Goal: Task Accomplishment & Management: Manage account settings

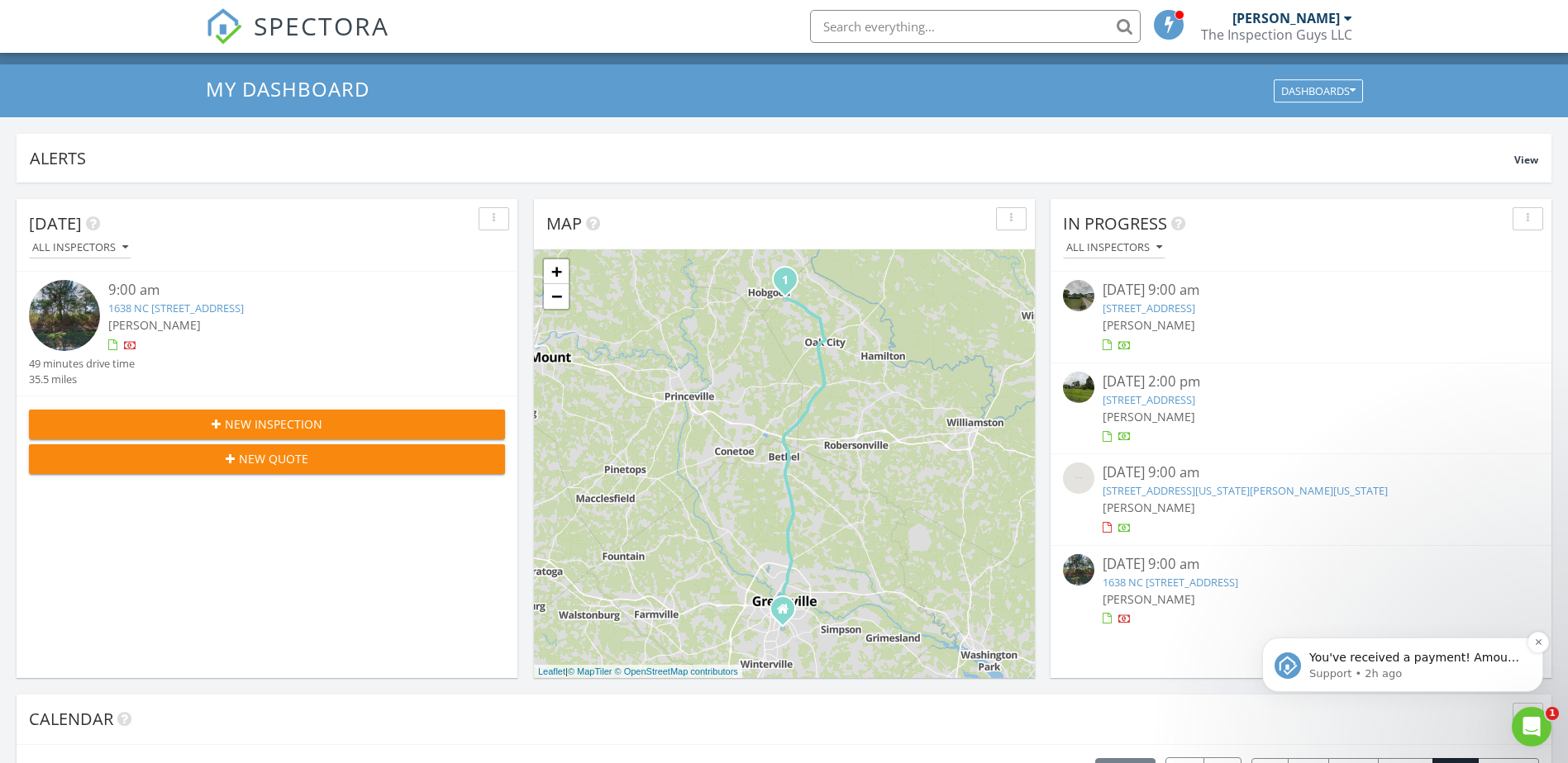
click at [1323, 670] on p "Support • 2h ago" at bounding box center [1415, 674] width 213 height 15
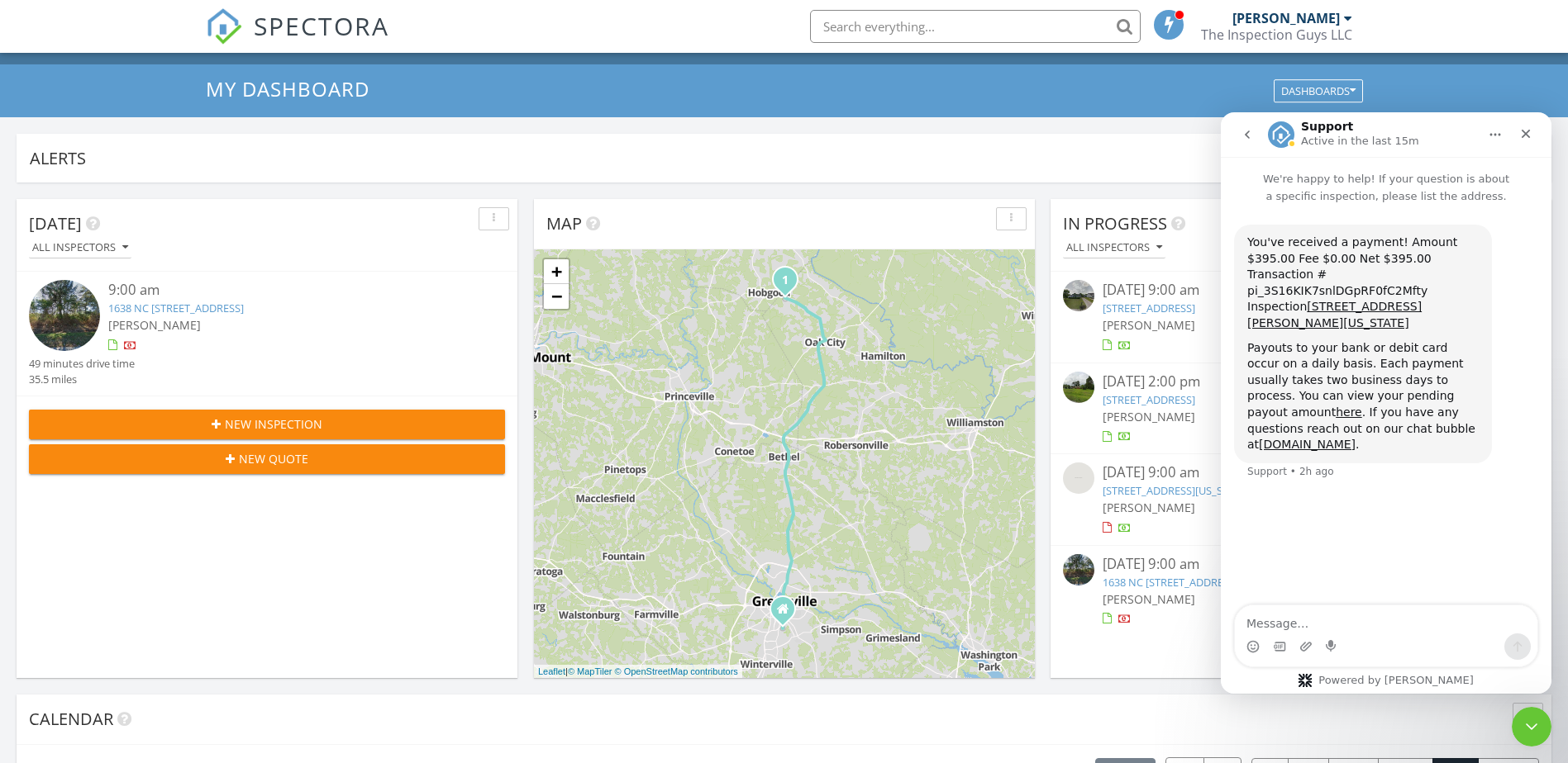
click at [1063, 153] on div "Alerts" at bounding box center [771, 158] width 1484 height 22
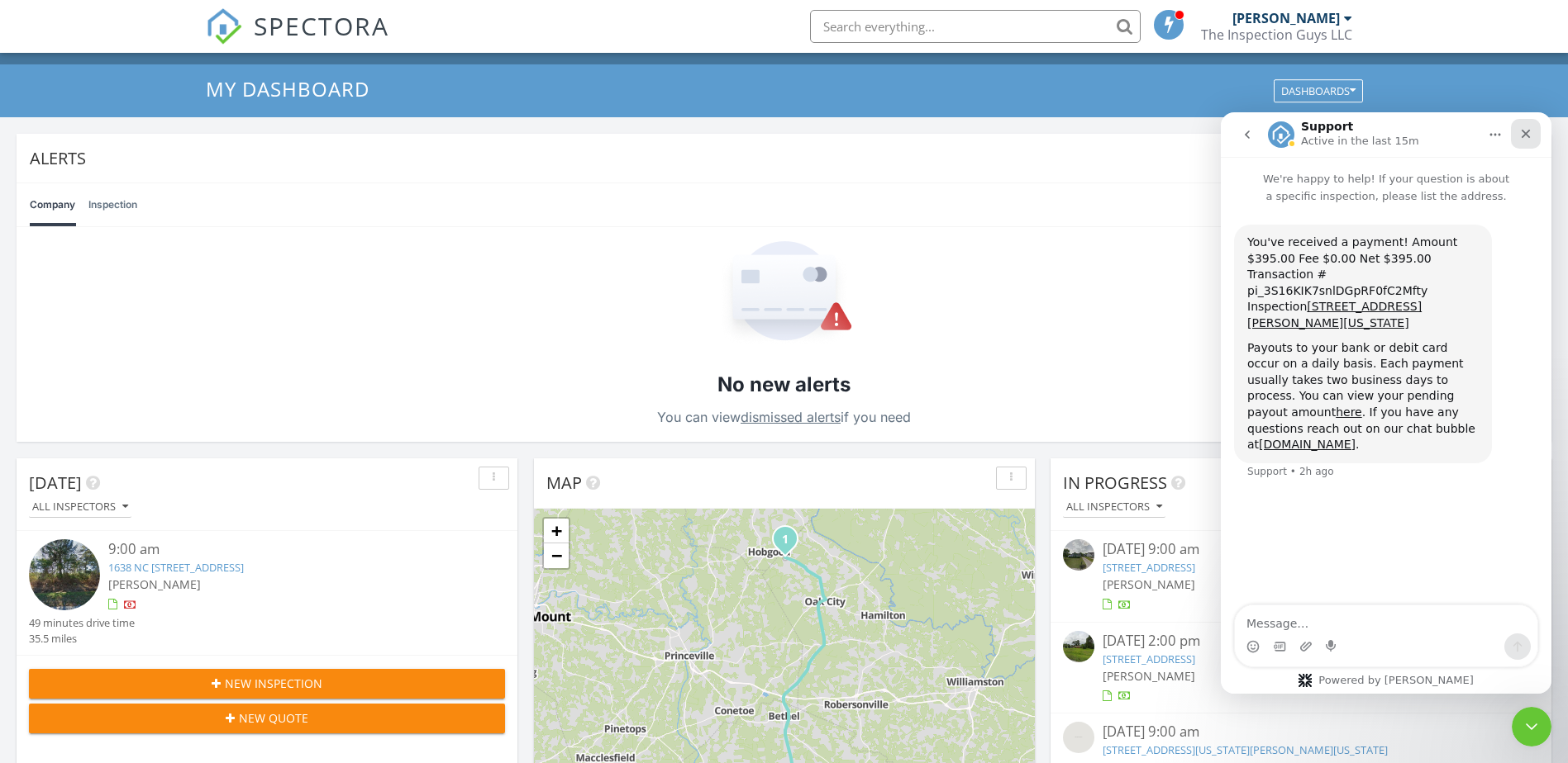
click at [1527, 132] on icon "Close" at bounding box center [1526, 135] width 10 height 10
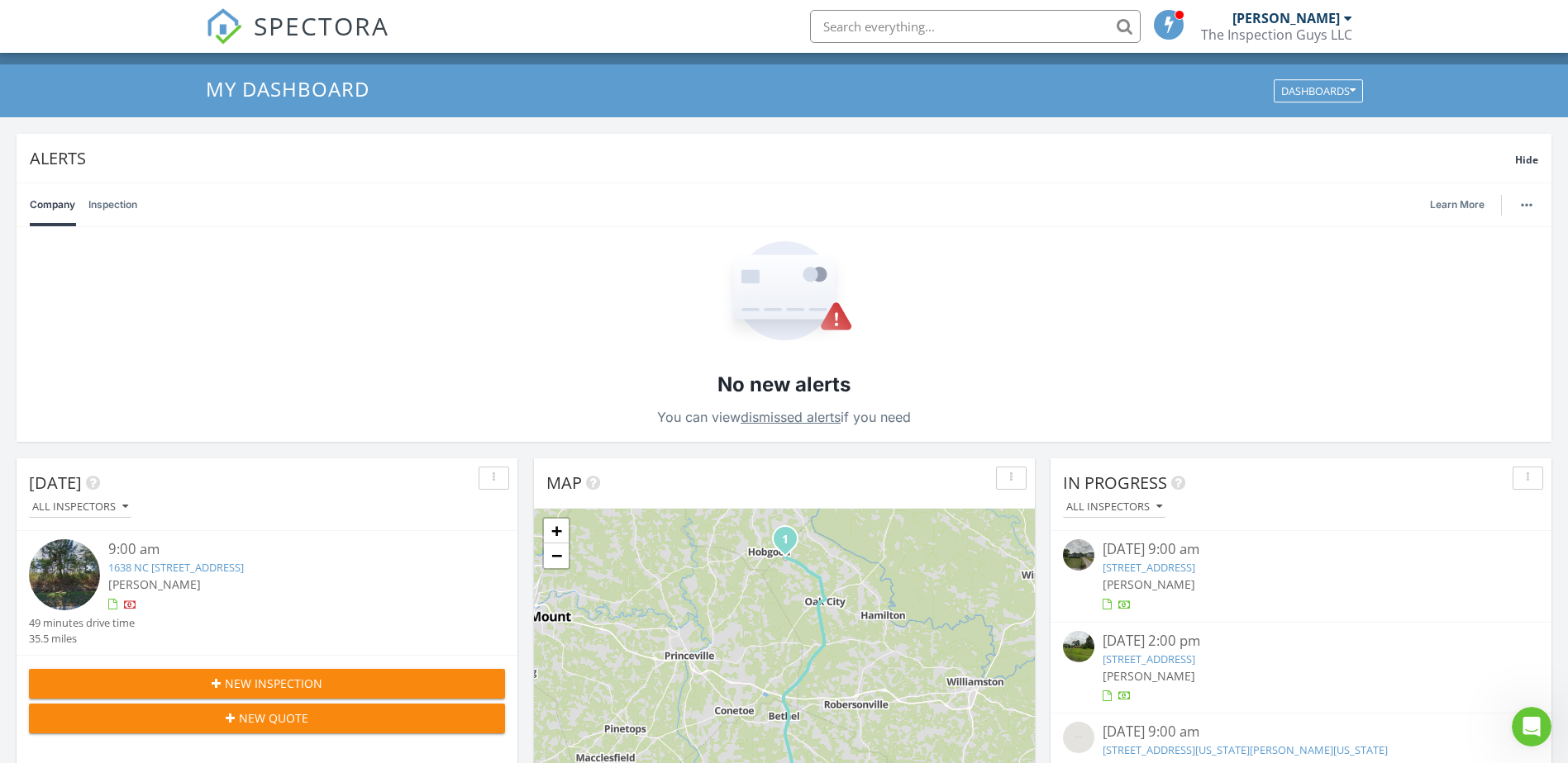
click at [997, 307] on div "No new alerts You can view dismissed alerts if you need" at bounding box center [784, 335] width 1535 height 215
click at [728, 115] on div "My Dashboard Dashboards" at bounding box center [784, 90] width 1568 height 53
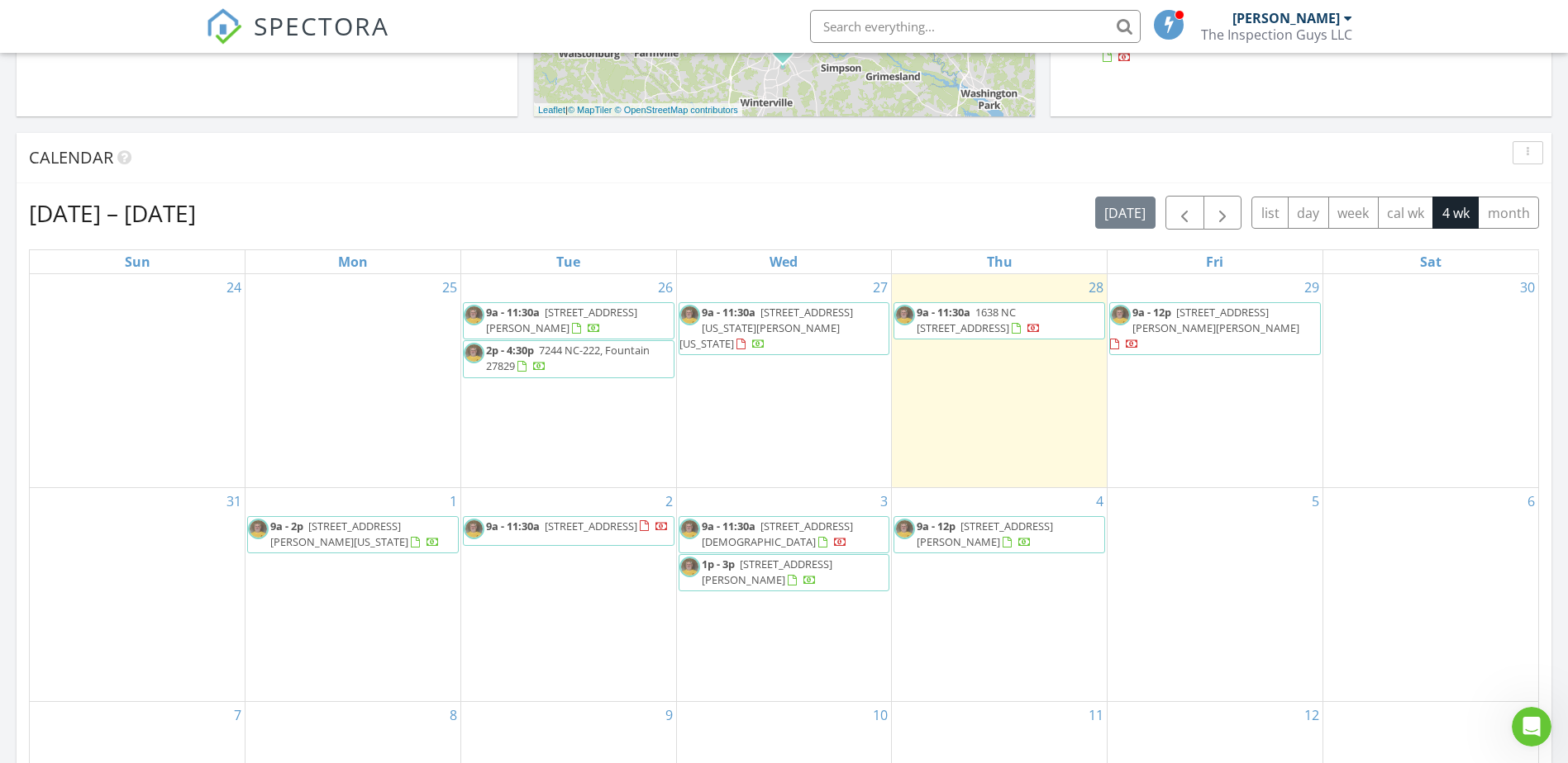
scroll to position [908, 0]
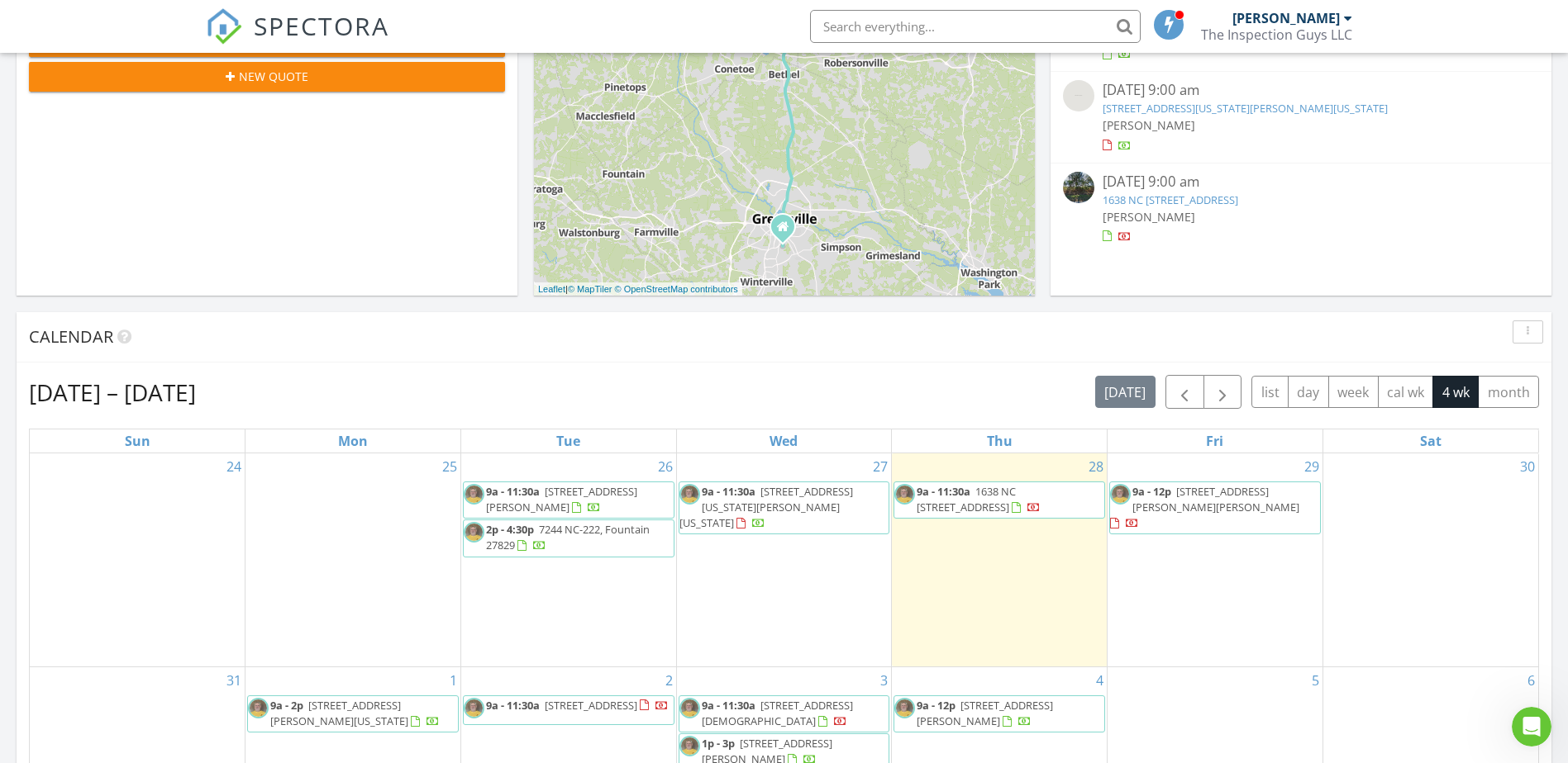
scroll to position [578, 0]
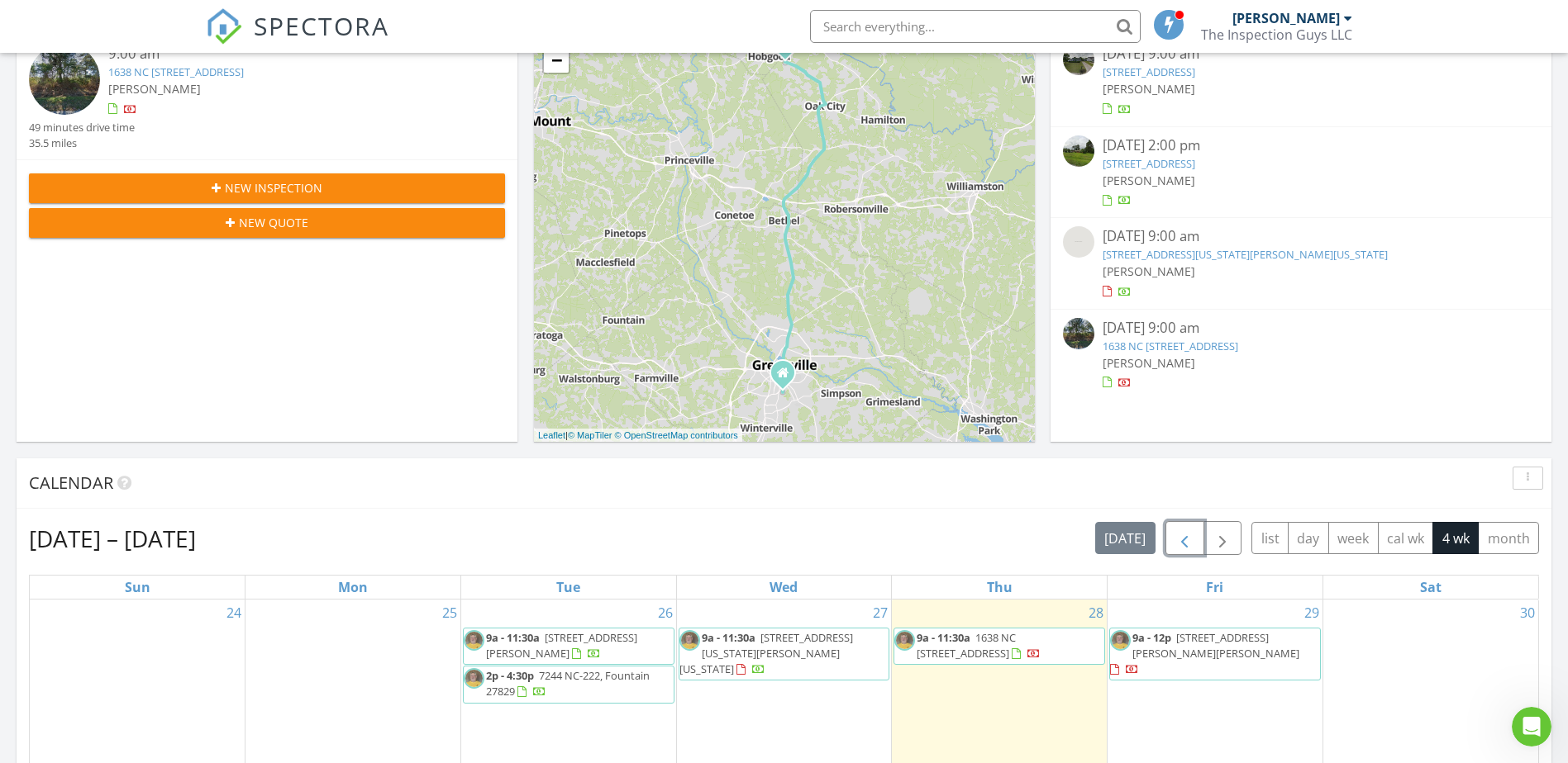
click at [1185, 540] on span "button" at bounding box center [1183, 538] width 20 height 20
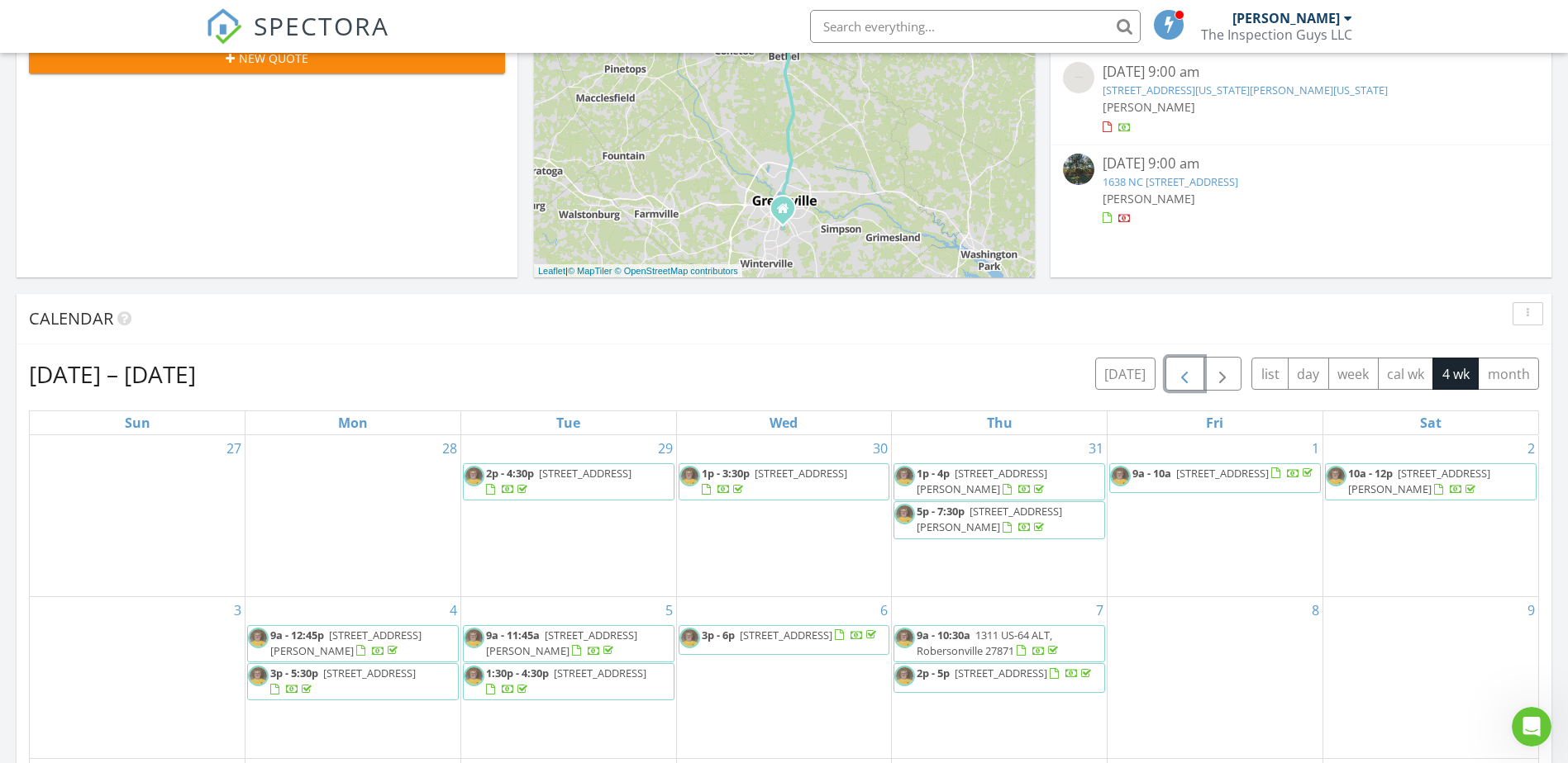
scroll to position [743, 0]
click at [1181, 380] on span "button" at bounding box center [1183, 373] width 20 height 20
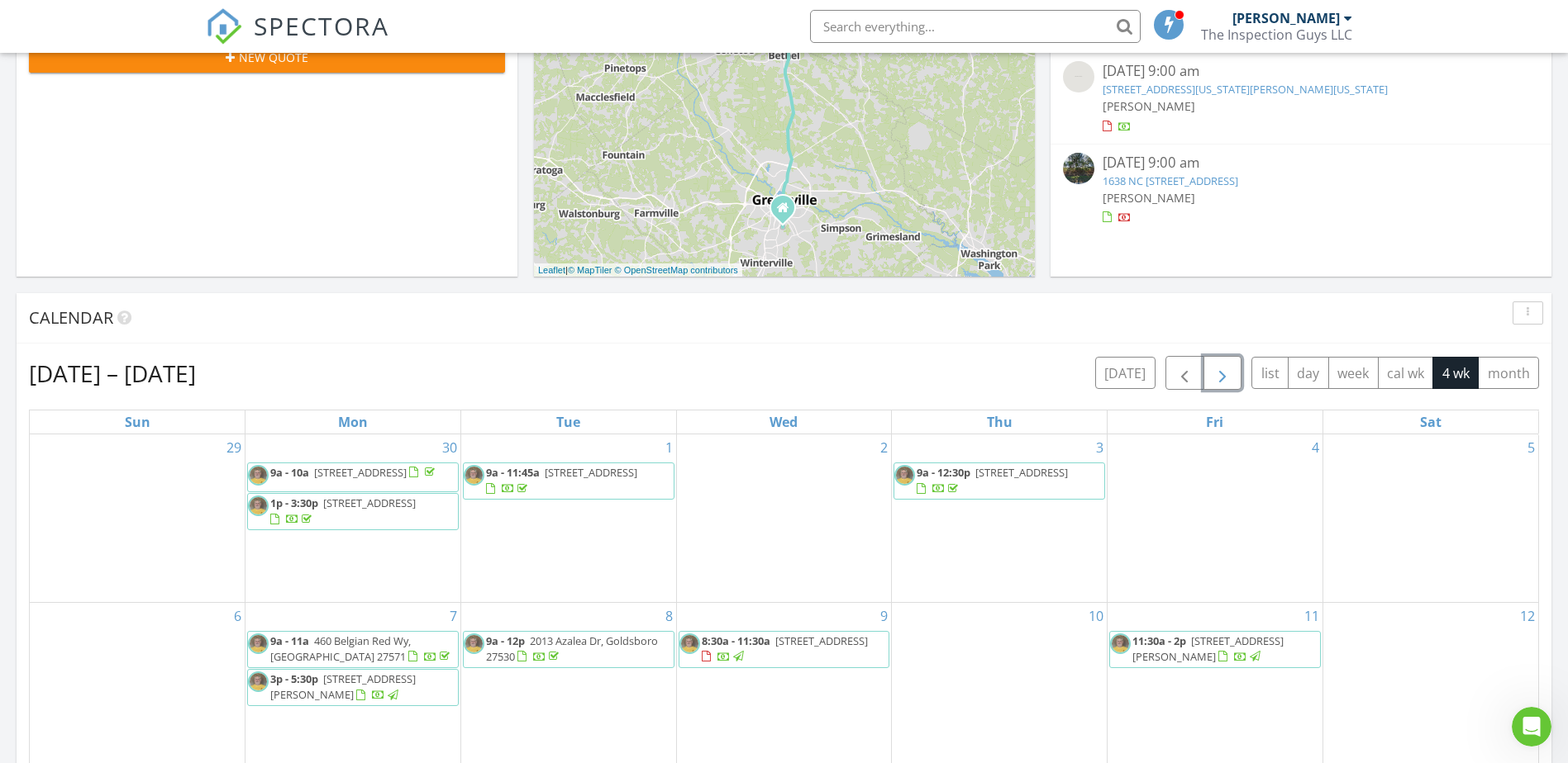
click at [1226, 383] on span "button" at bounding box center [1222, 373] width 20 height 20
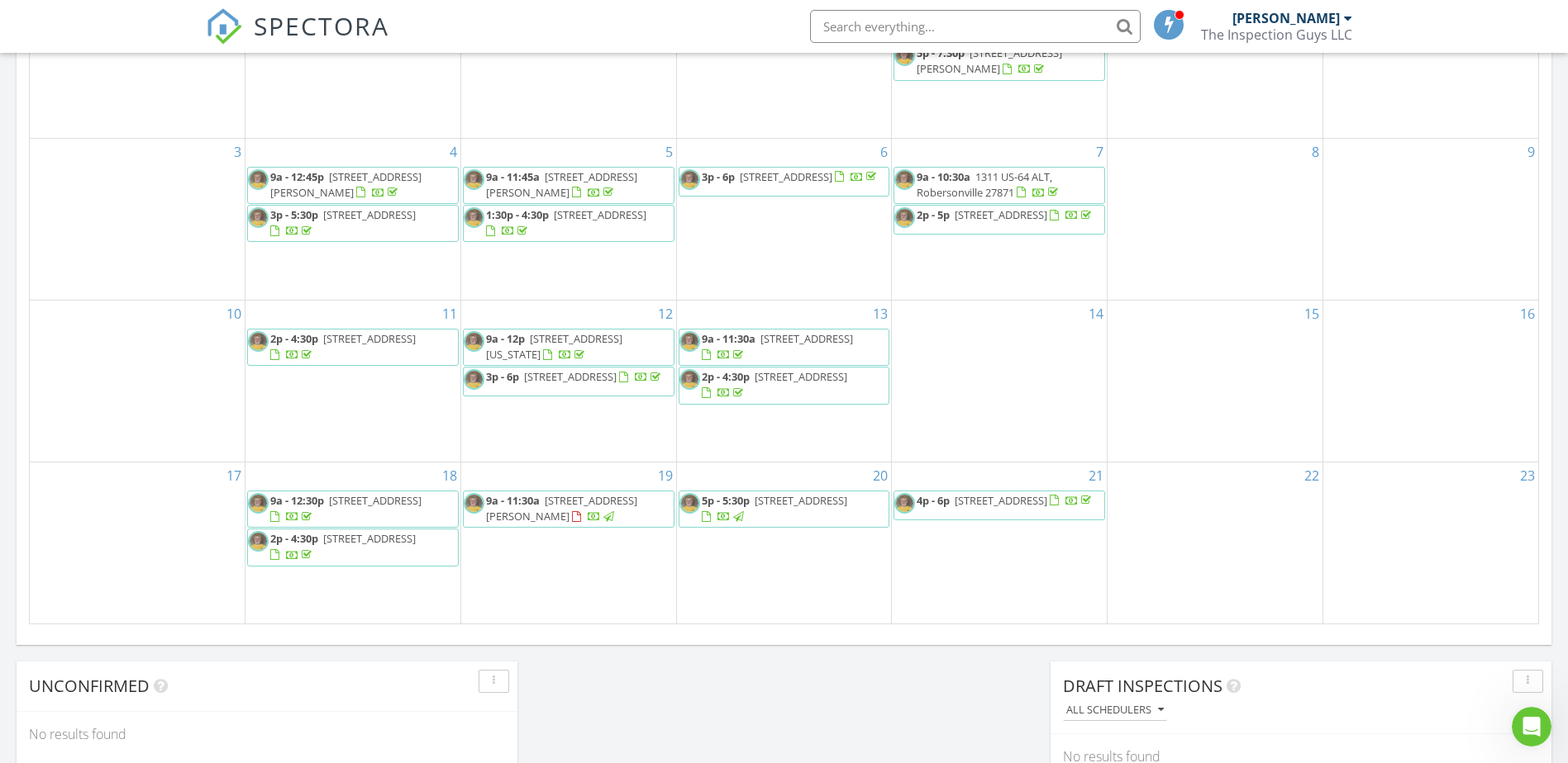
scroll to position [1239, 0]
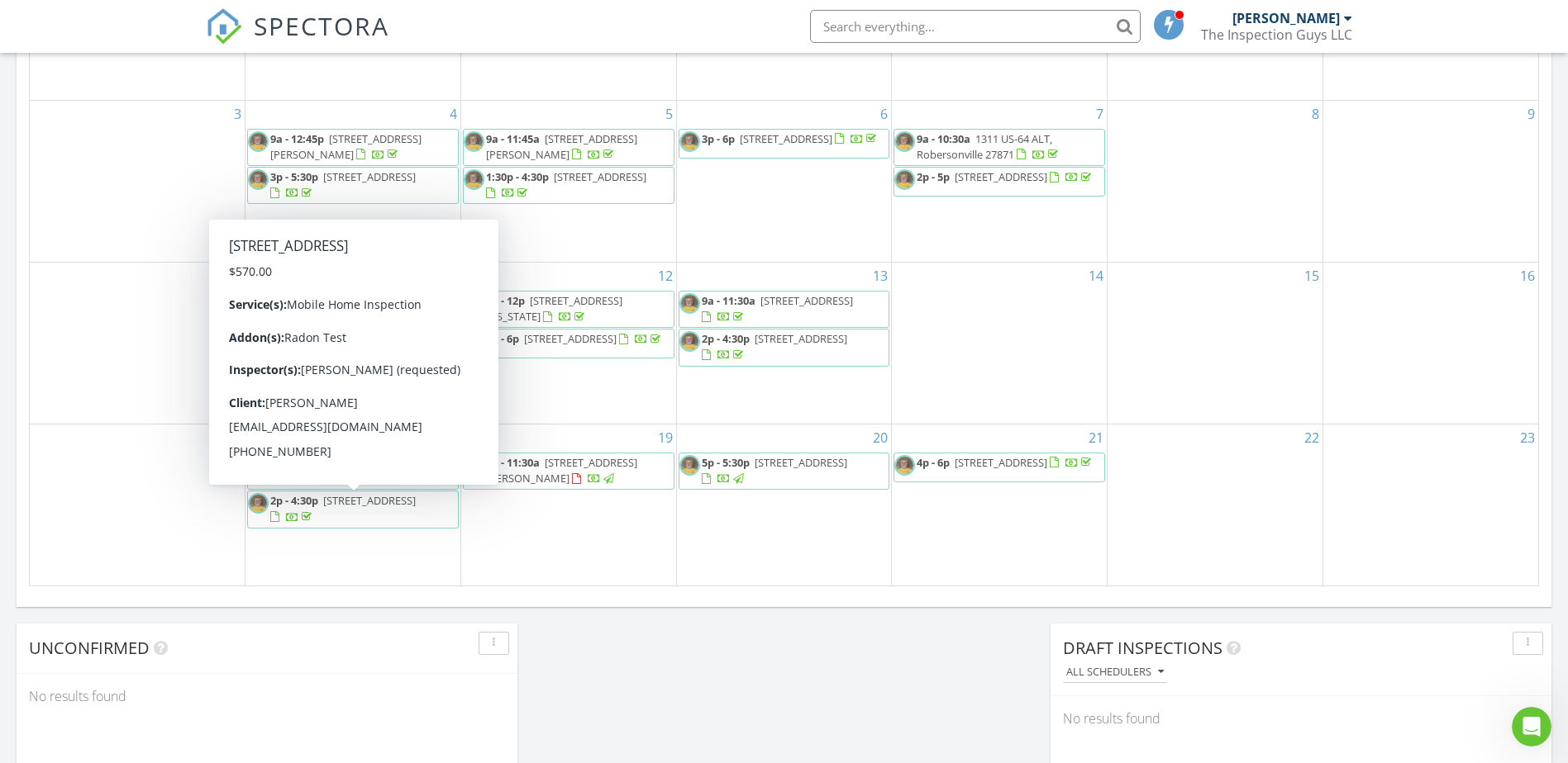
click at [373, 508] on span "2549 Circle Dr, Winterville 28590" at bounding box center [369, 501] width 93 height 15
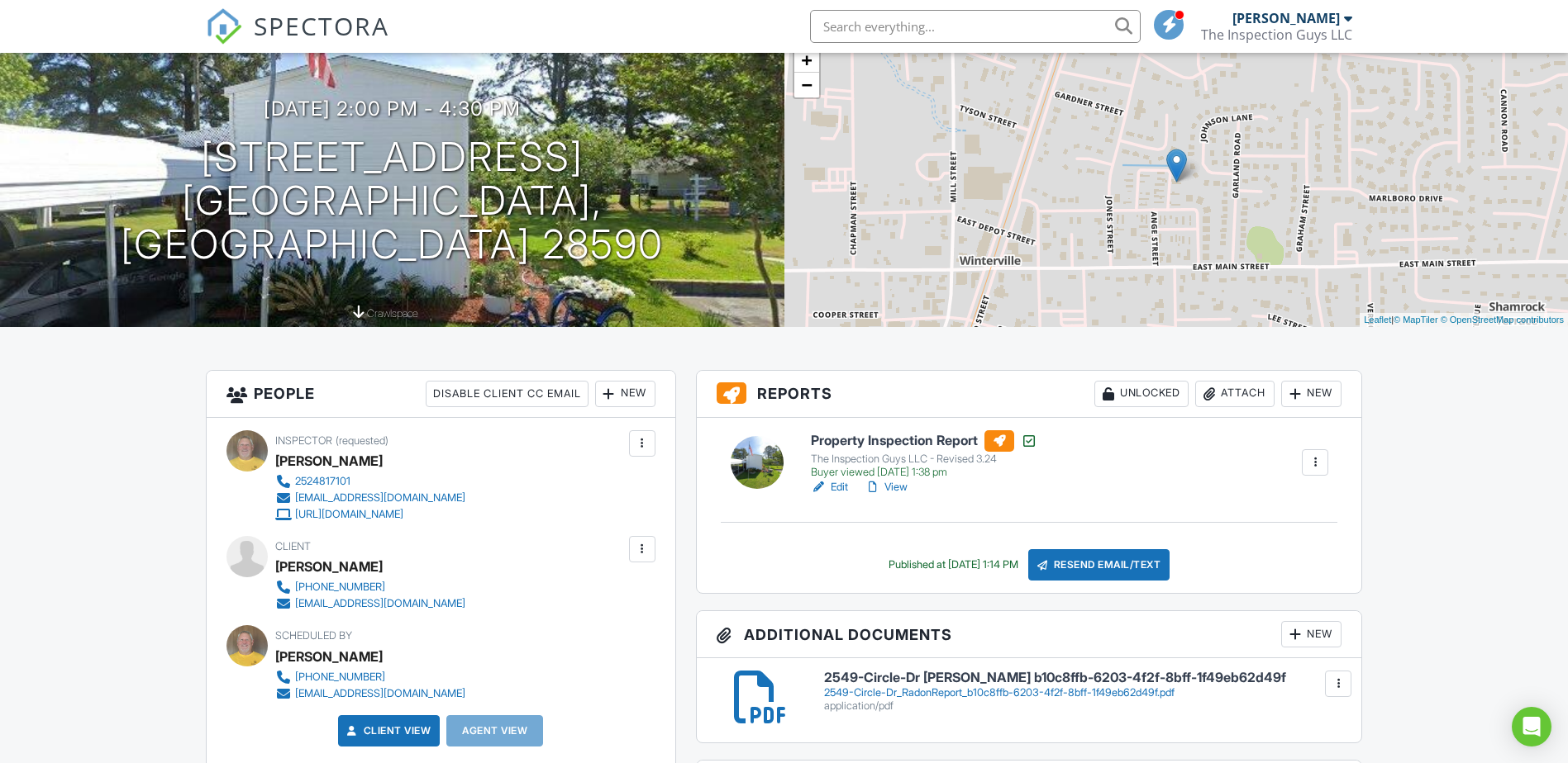
scroll to position [413, 0]
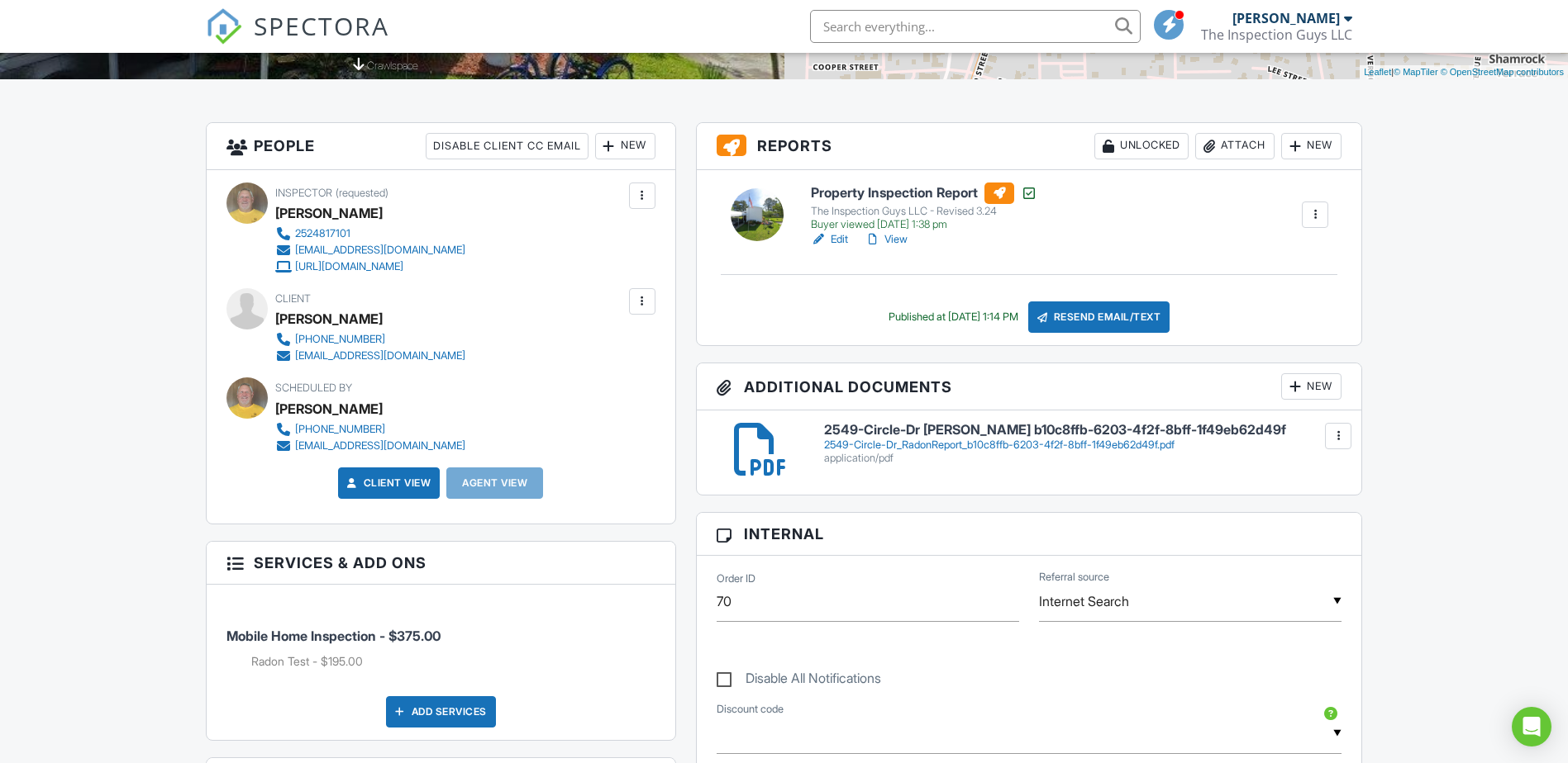
click at [1005, 440] on div "2549-Circle-Dr_RadonReport_b10c8ffb-6203-4f2f-8bff-1f49eb62d49f.pdf" at bounding box center [1083, 446] width 519 height 13
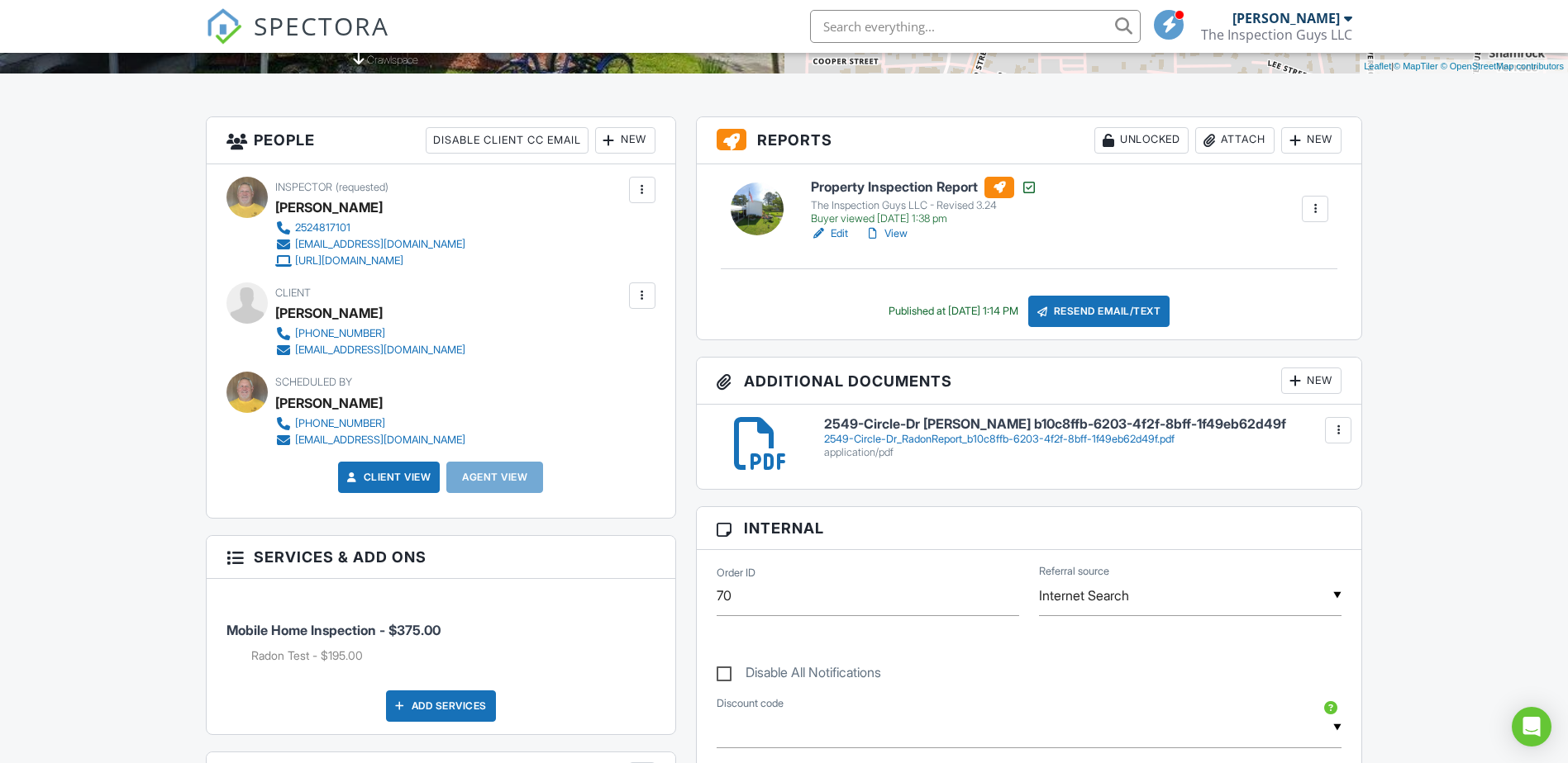
scroll to position [414, 0]
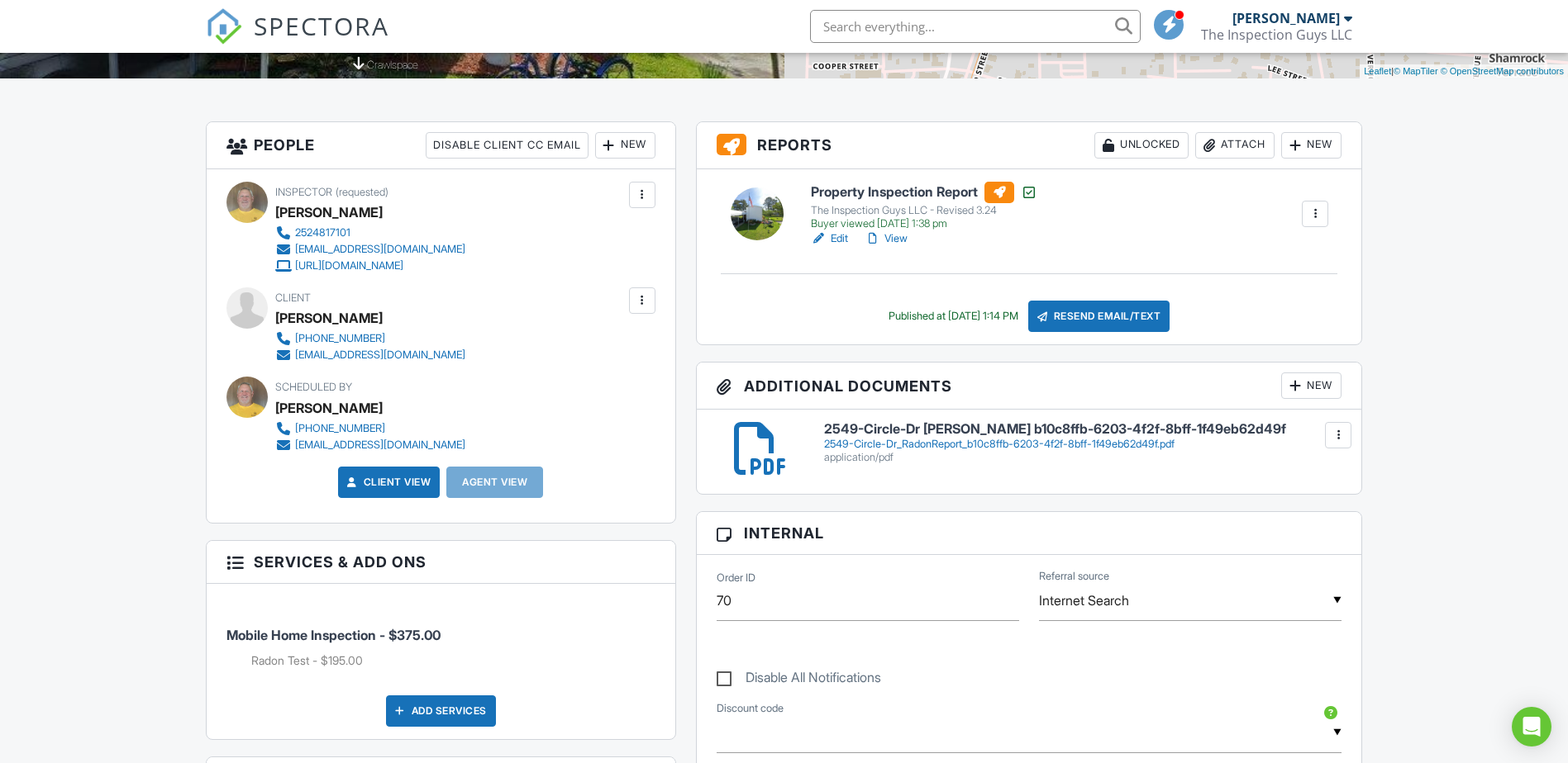
click at [918, 211] on div "The Inspection Guys LLC - Revised 3.24" at bounding box center [923, 210] width 227 height 13
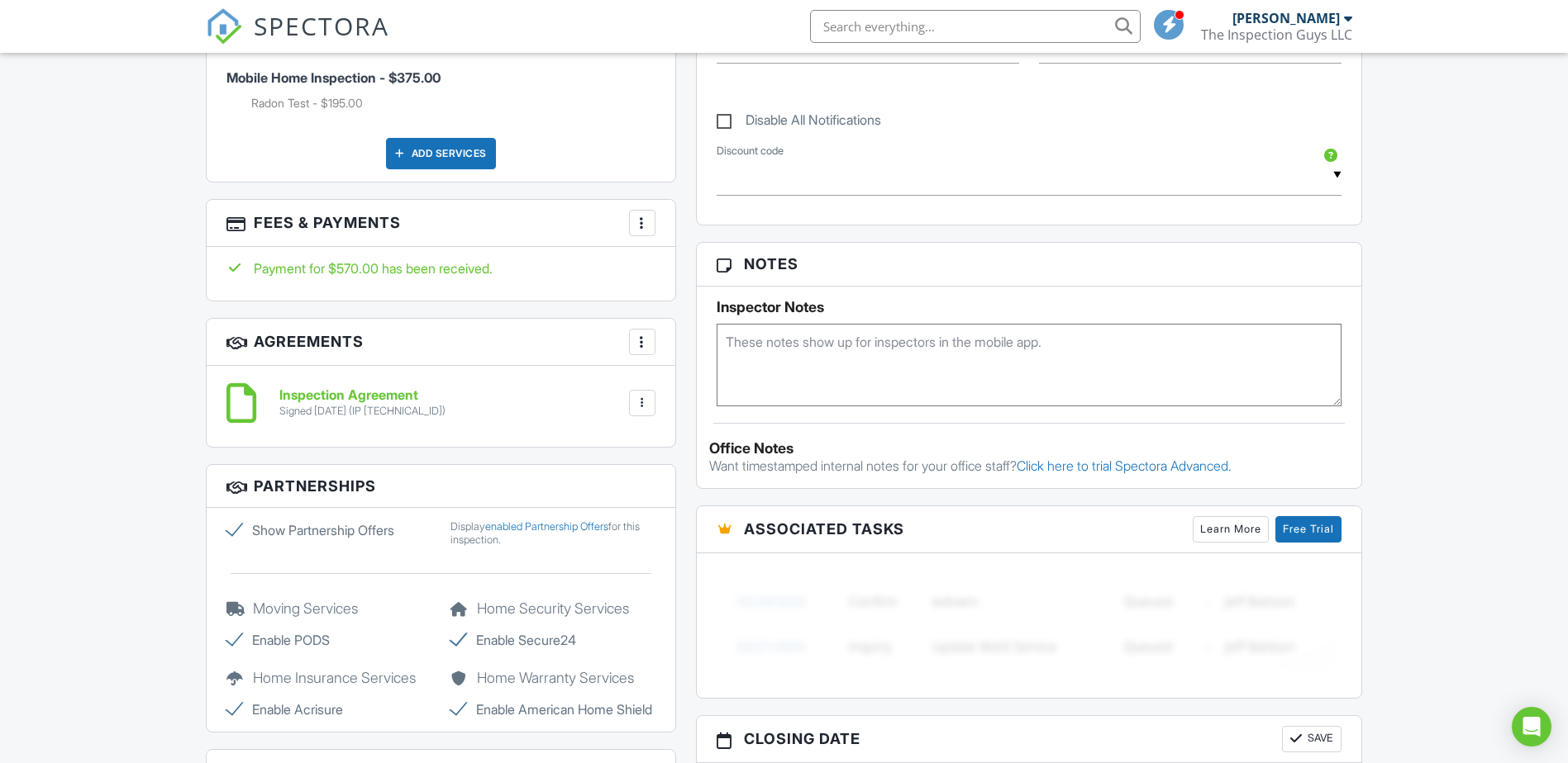
scroll to position [1239, 0]
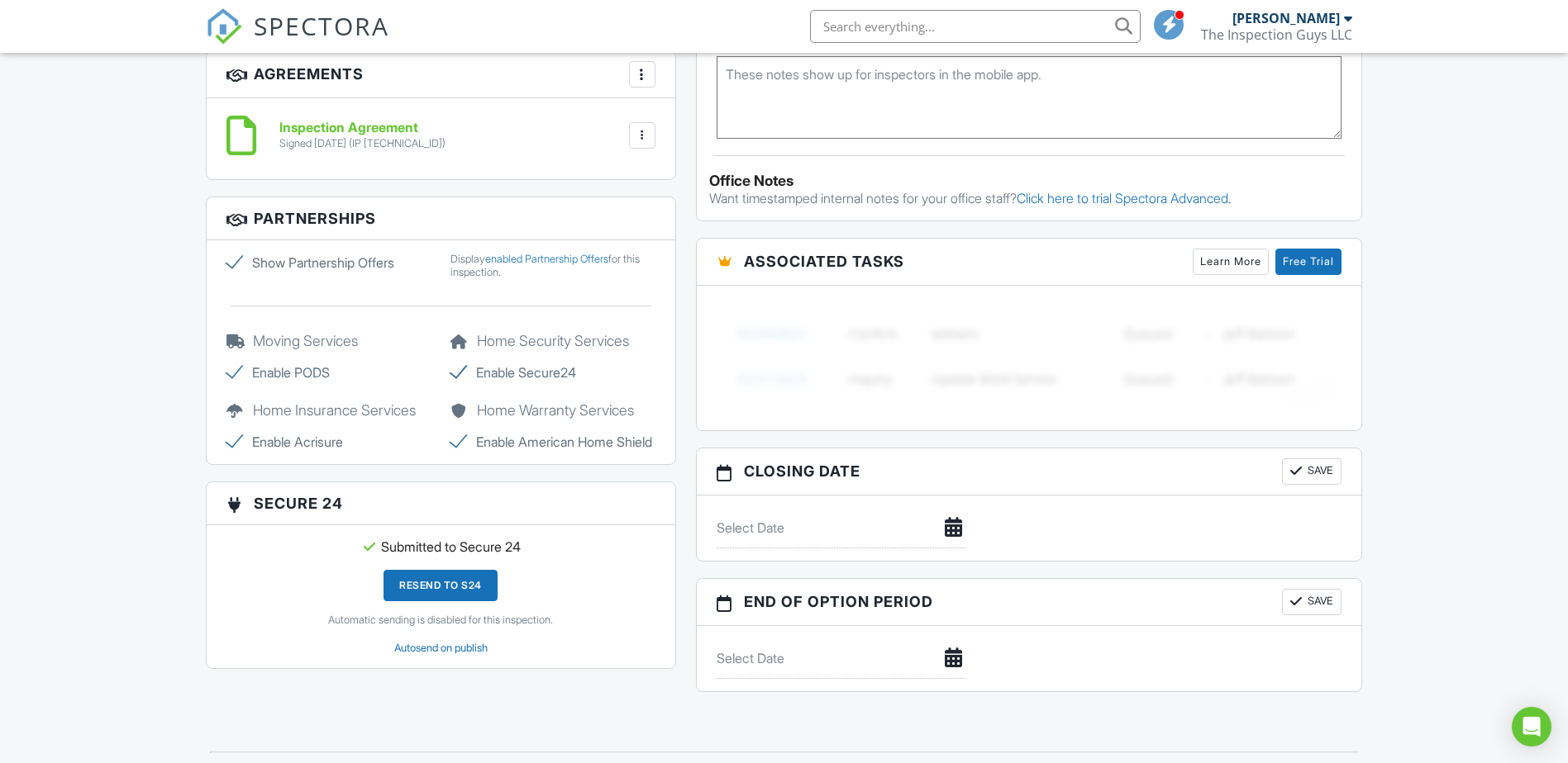
click at [343, 133] on h6 "Inspection Agreement" at bounding box center [363, 128] width 166 height 15
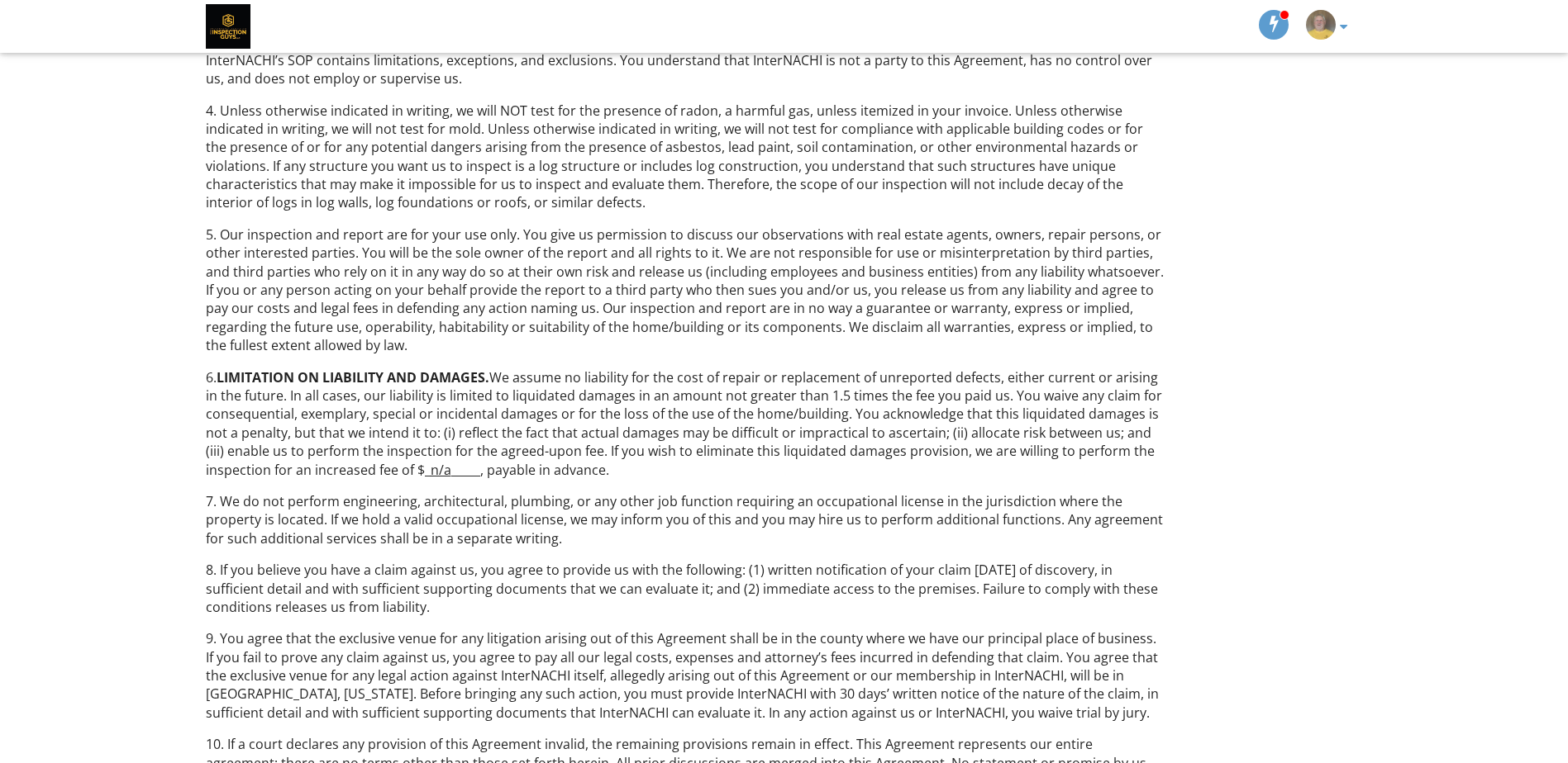
scroll to position [779, 0]
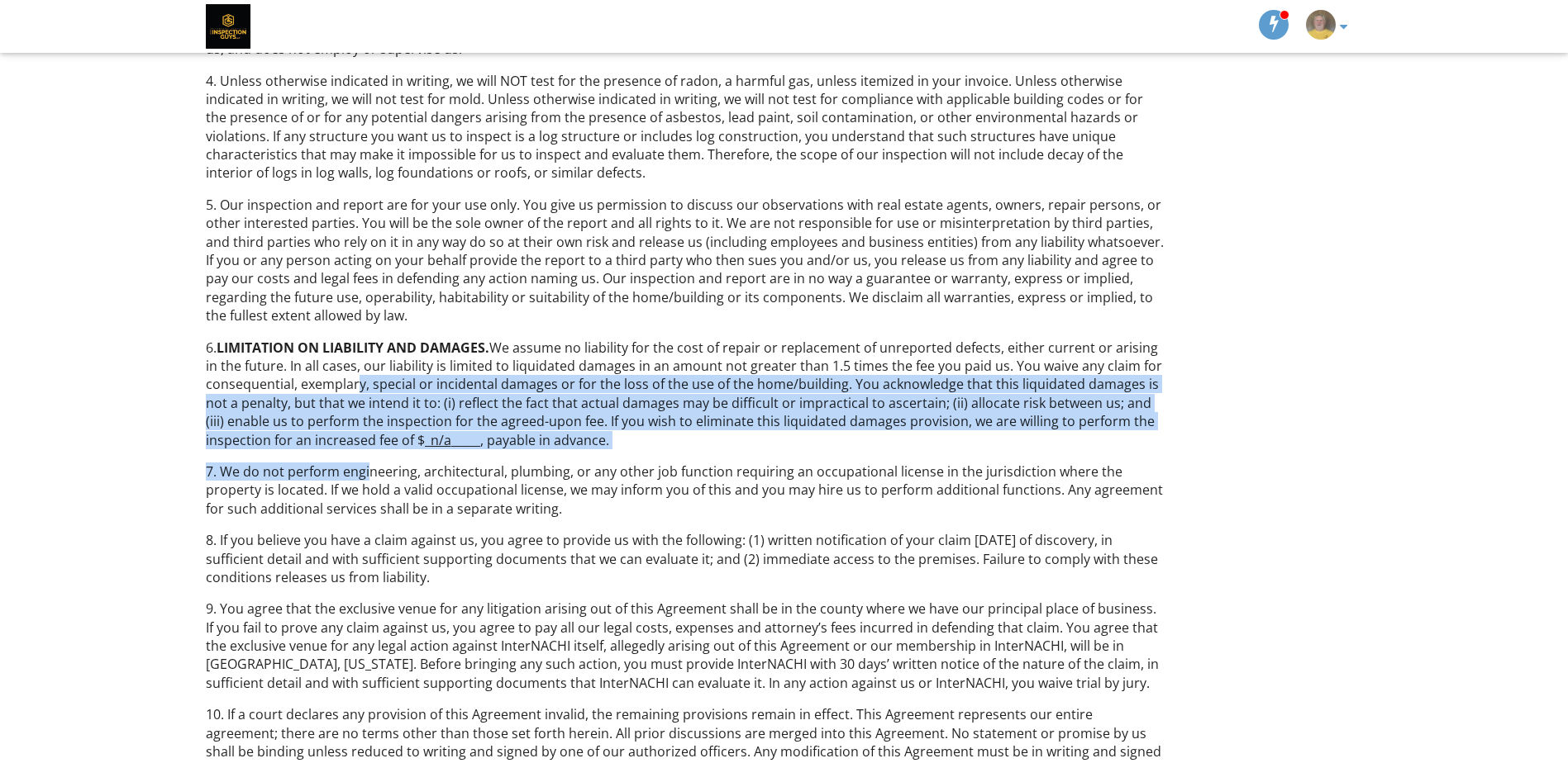
drag, startPoint x: 364, startPoint y: 426, endPoint x: 369, endPoint y: 449, distance: 23.5
click at [369, 449] on div "The Inspection Guys LLC Home Inspection Agreement Revised [DATE] This is an Agr…" at bounding box center [686, 376] width 981 height 1850
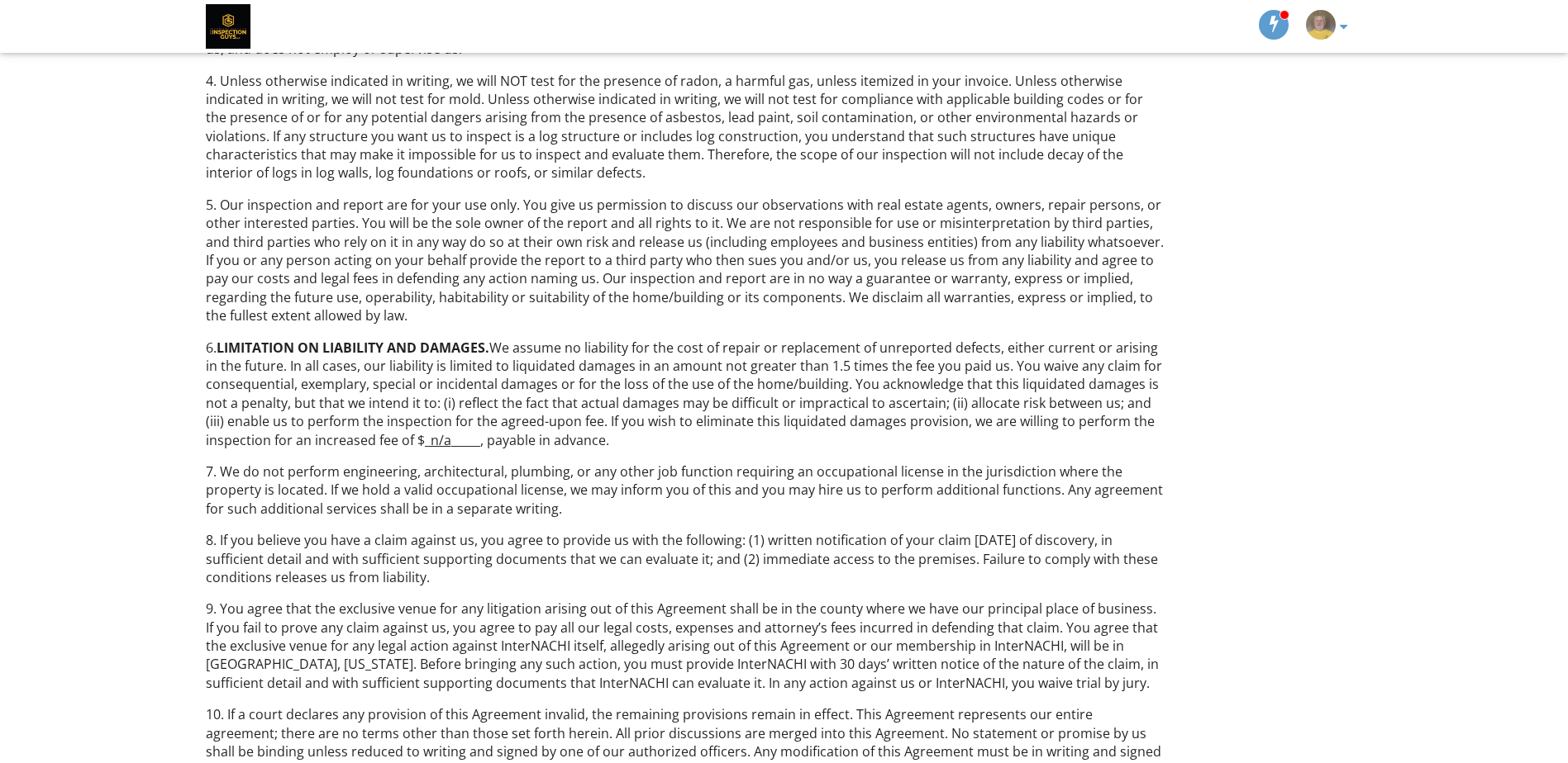
click at [650, 458] on div "The Inspection Guys LLC Home Inspection Agreement Revised February 2019 This is…" at bounding box center [686, 376] width 981 height 1850
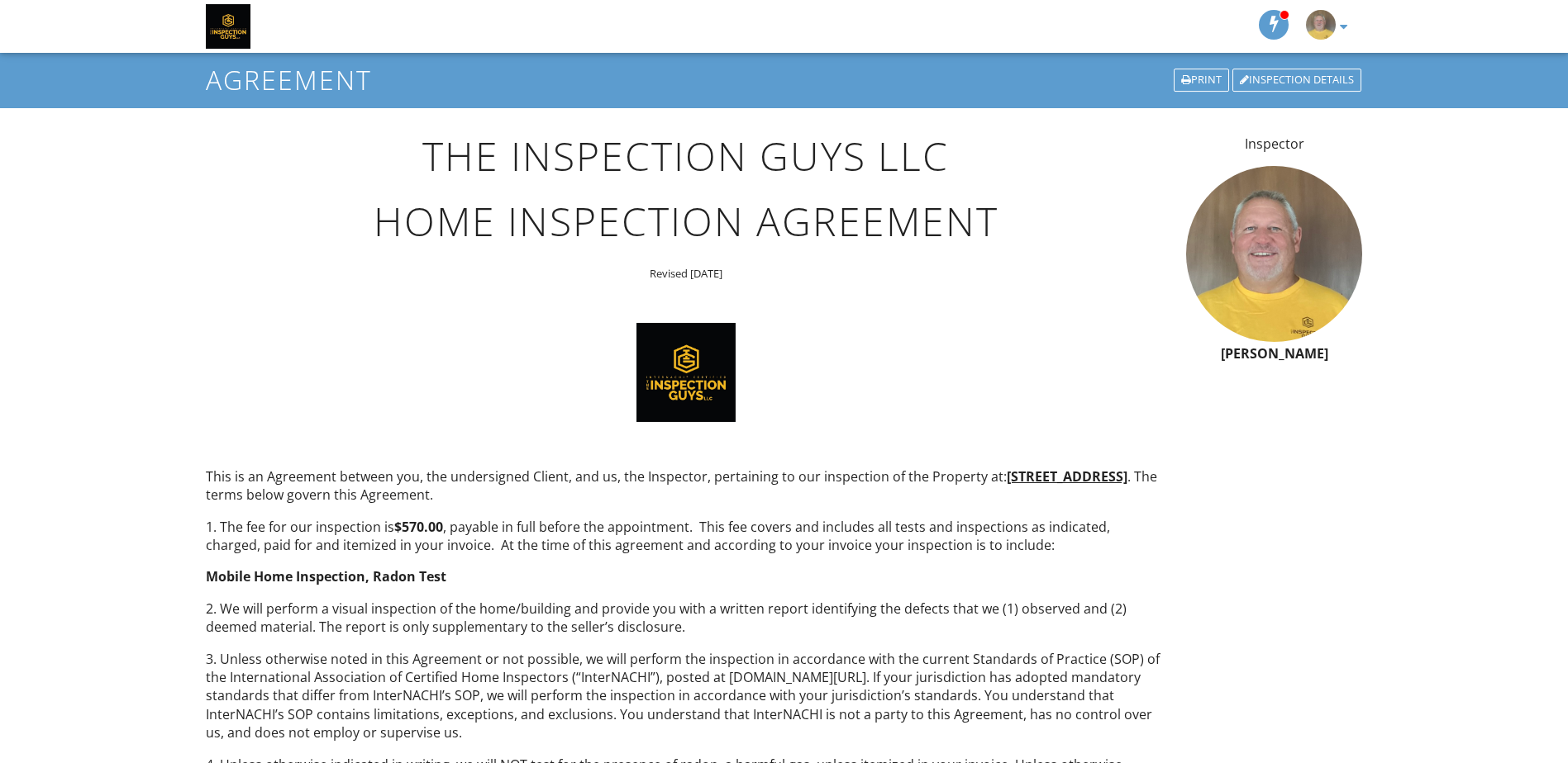
scroll to position [0, 0]
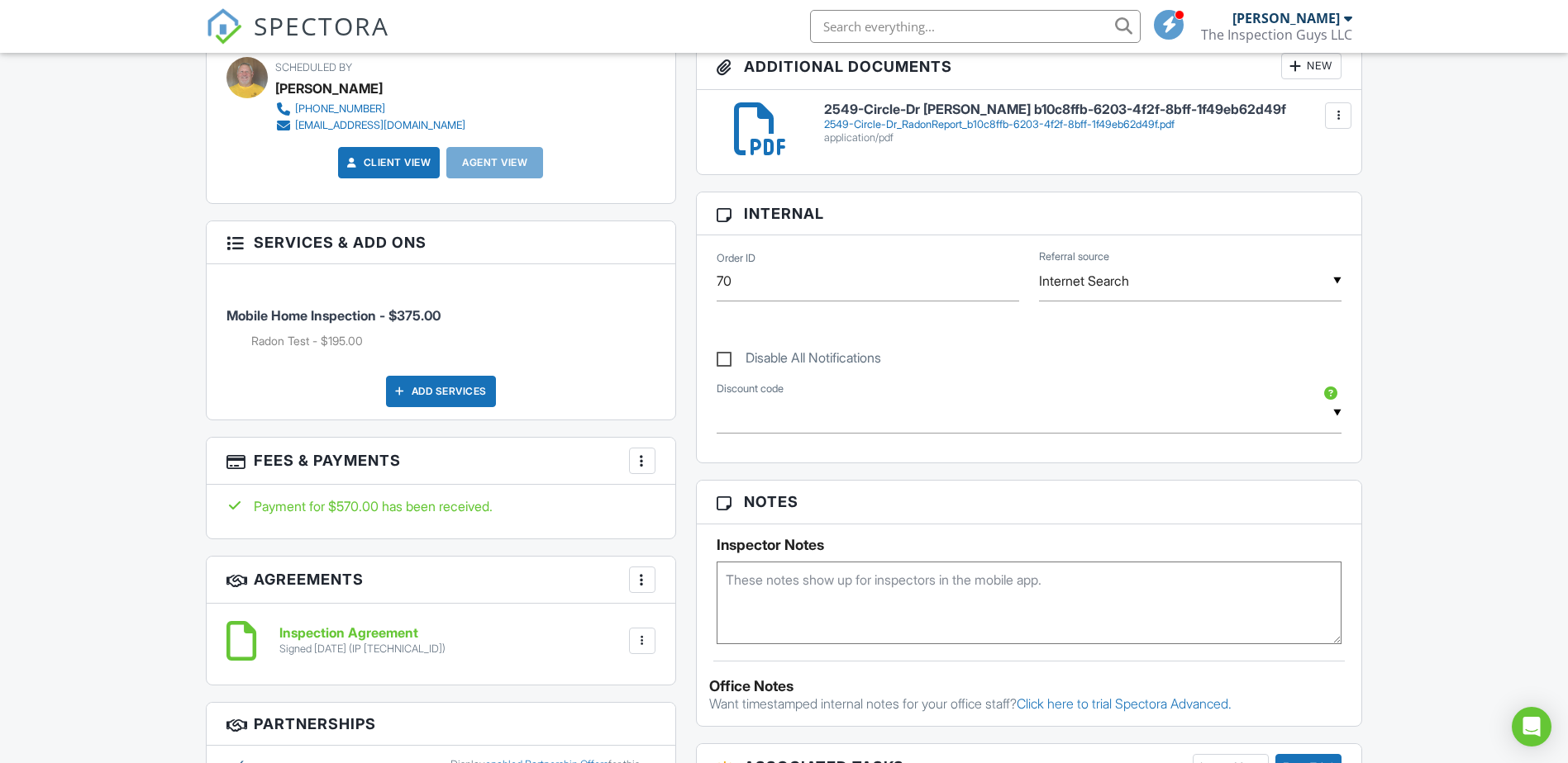
scroll to position [762, 0]
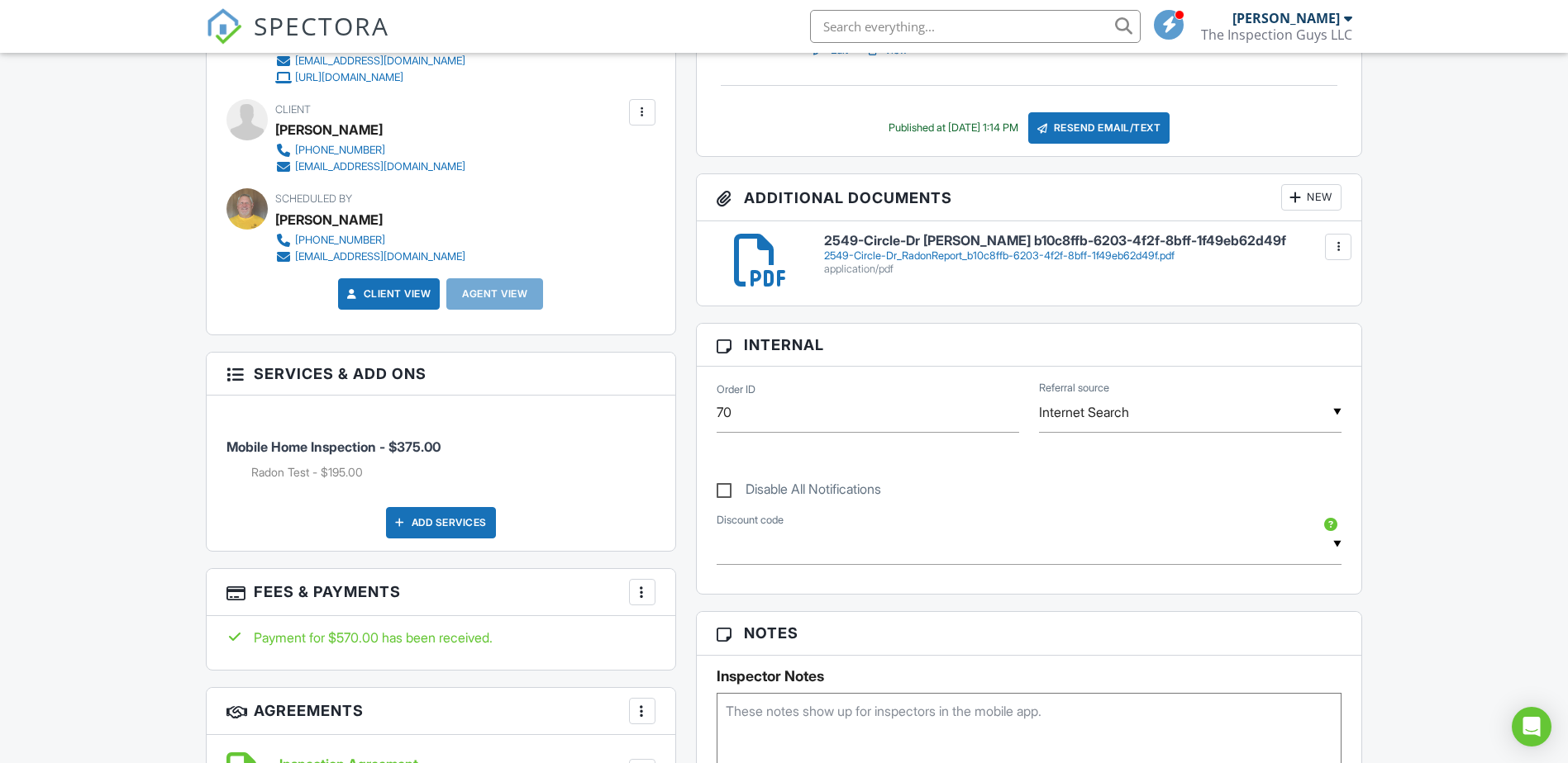
scroll to position [567, 0]
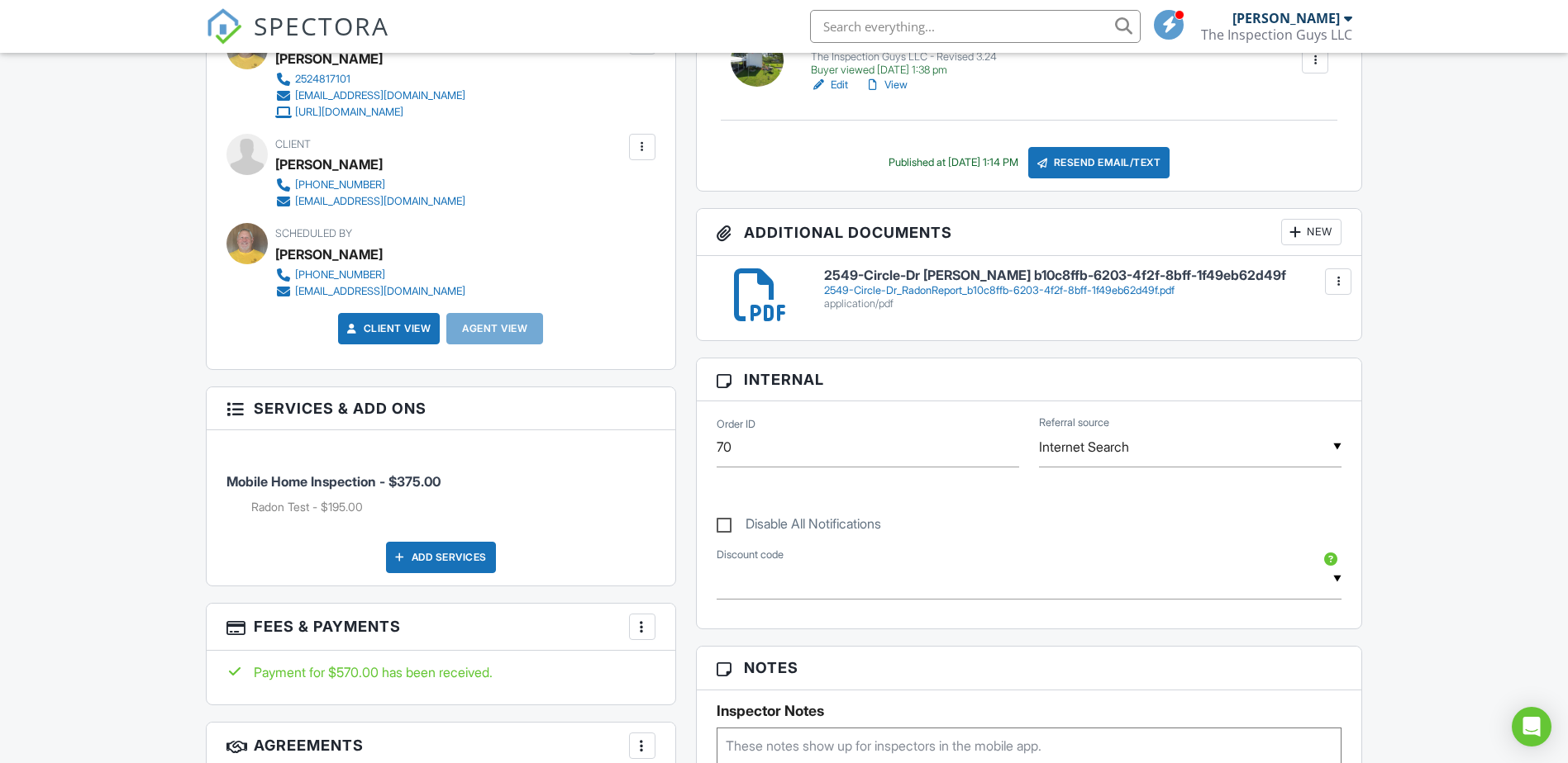
click at [841, 87] on link "Edit" at bounding box center [828, 84] width 37 height 16
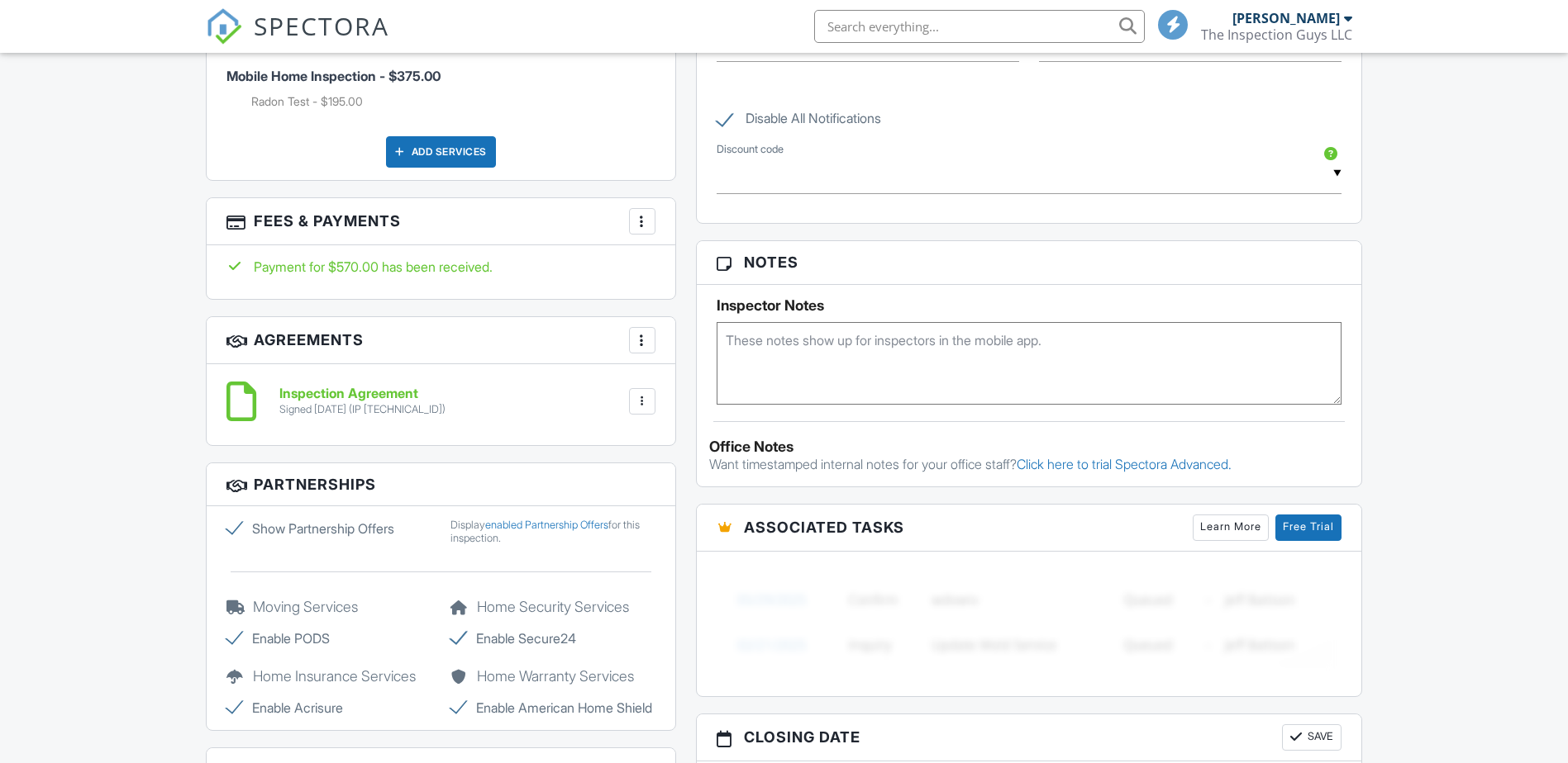
scroll to position [1156, 0]
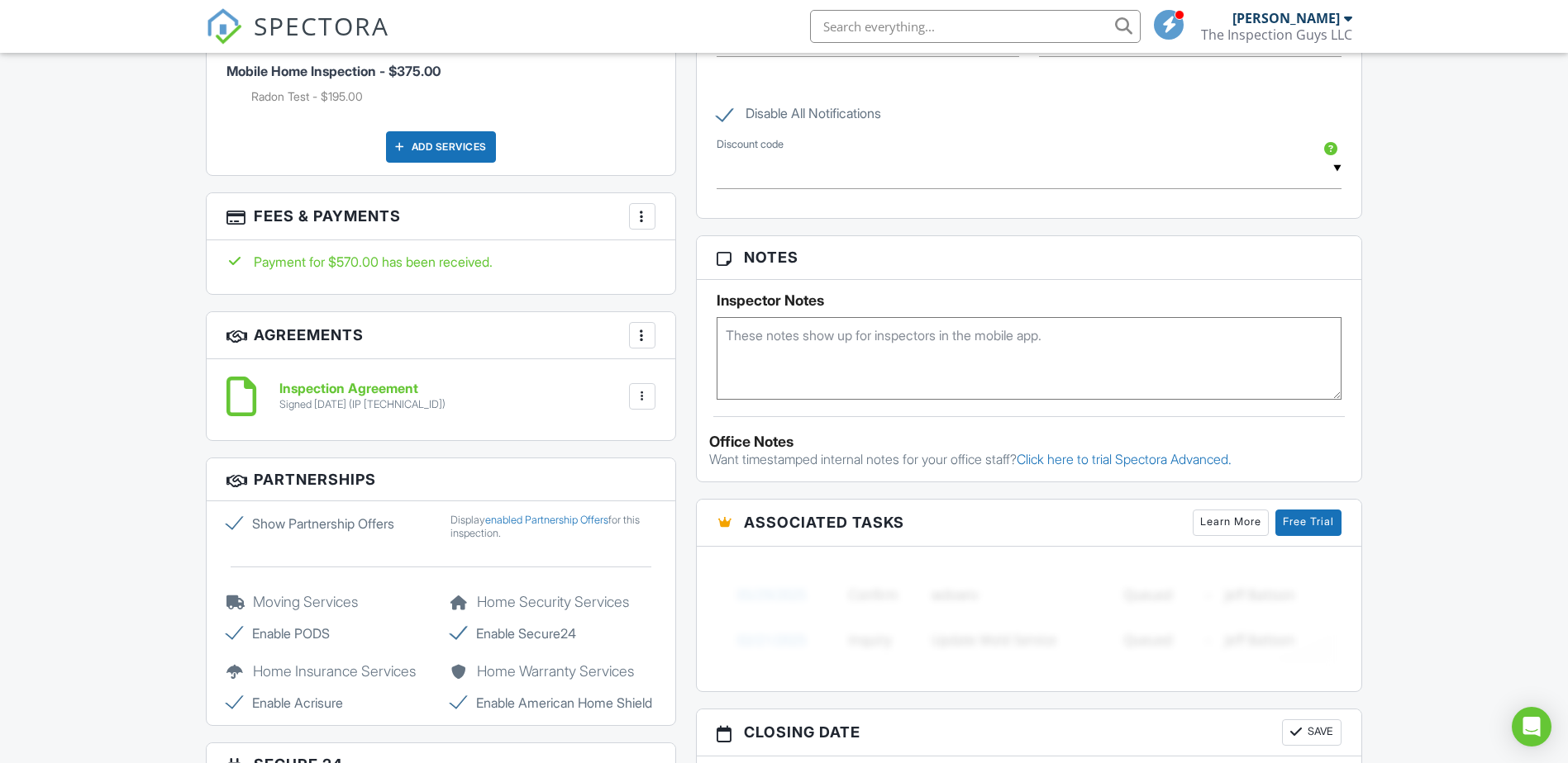
click at [338, 388] on h6 "Inspection Agreement" at bounding box center [363, 389] width 166 height 15
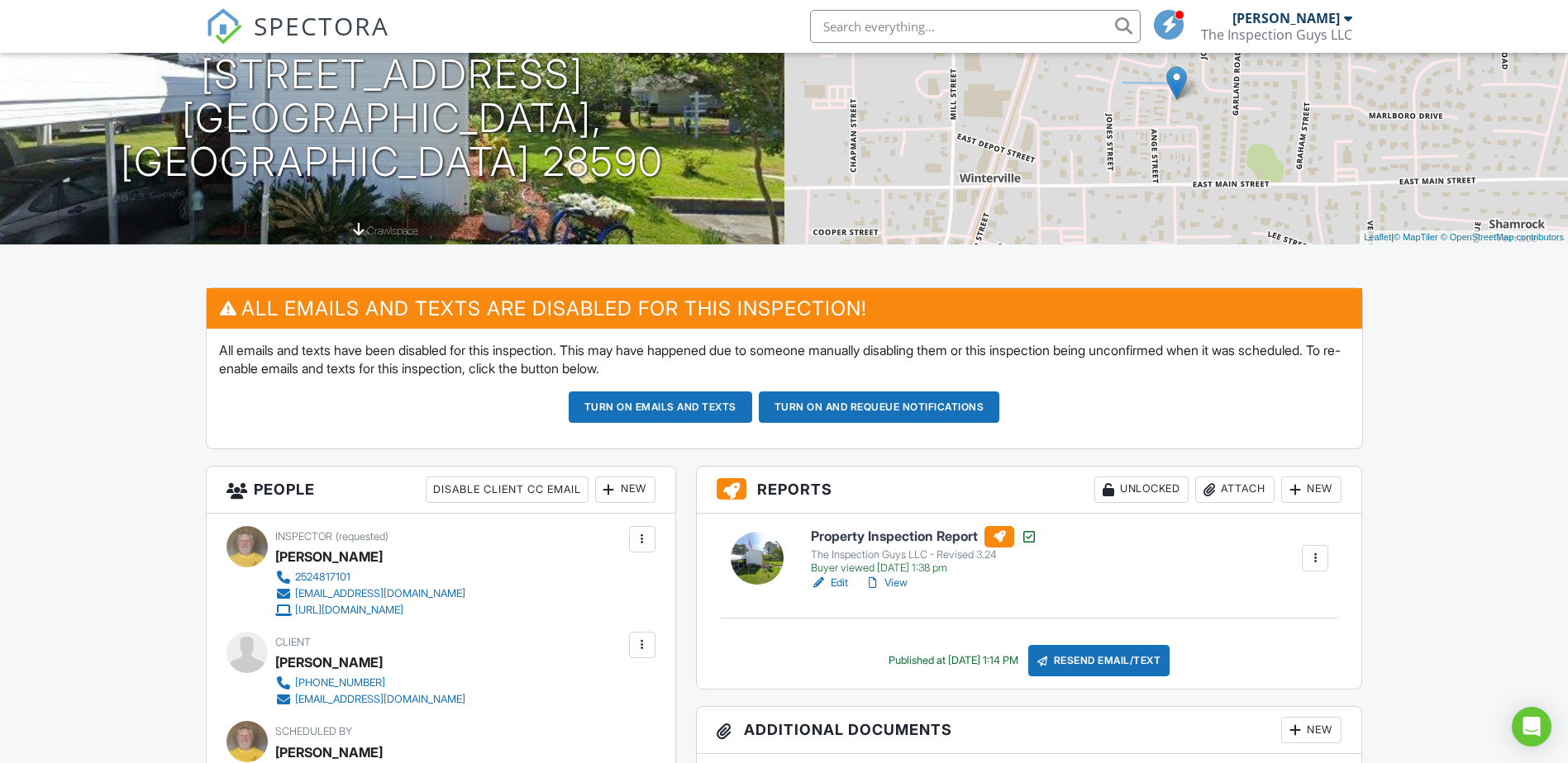
click at [891, 581] on link "View" at bounding box center [886, 582] width 43 height 16
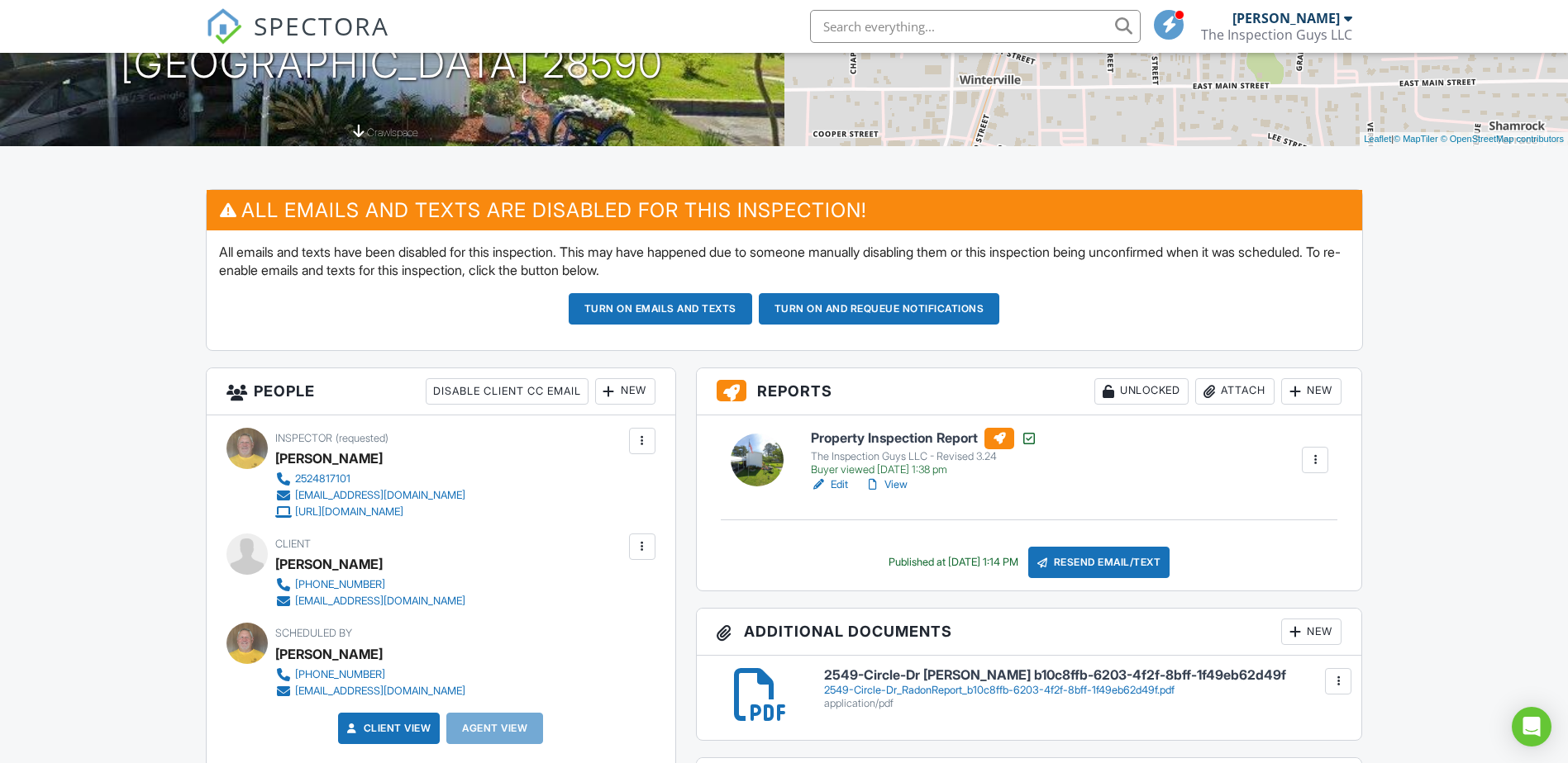
scroll to position [381, 0]
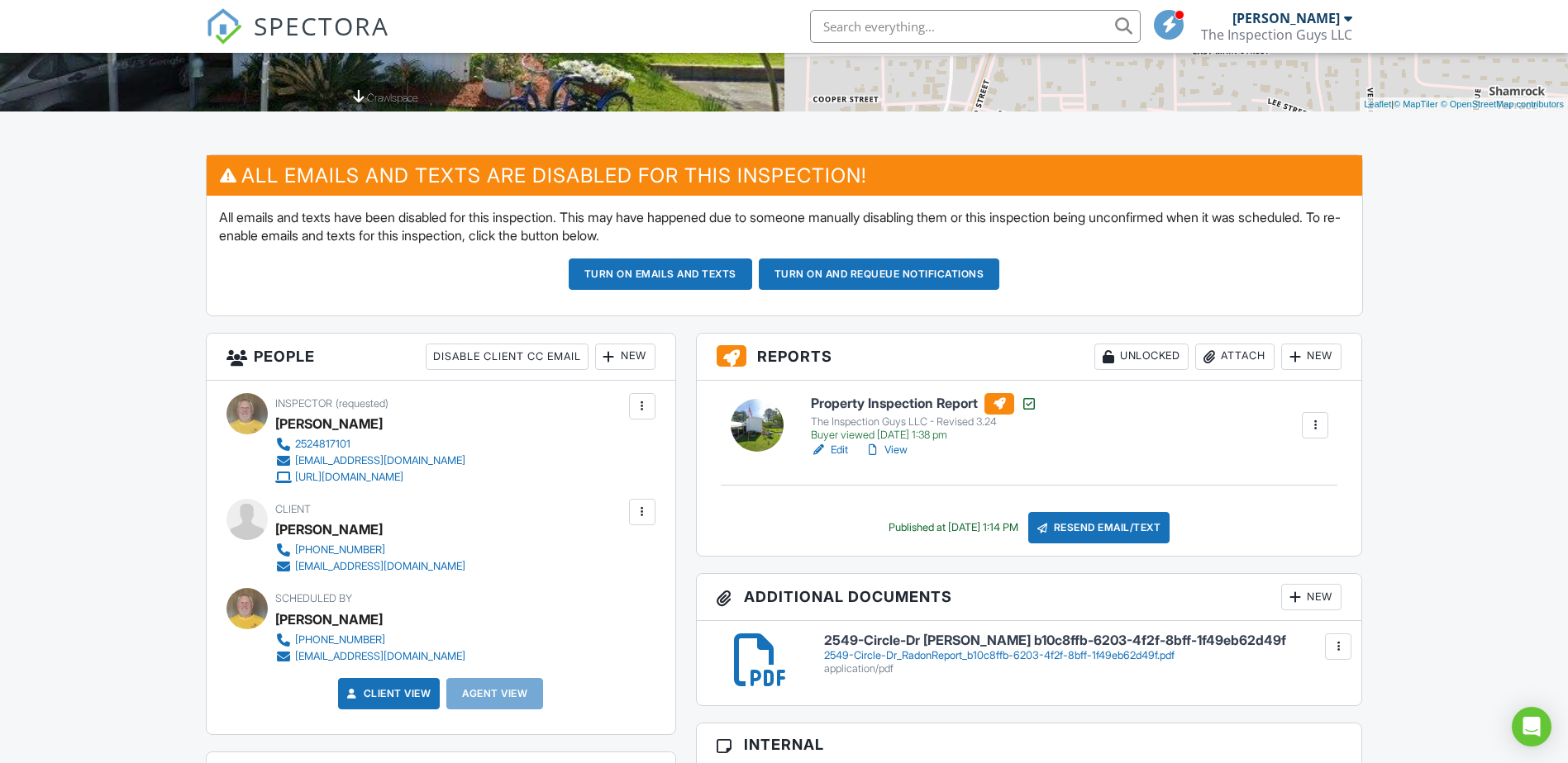
click at [894, 449] on link "View" at bounding box center [886, 449] width 43 height 16
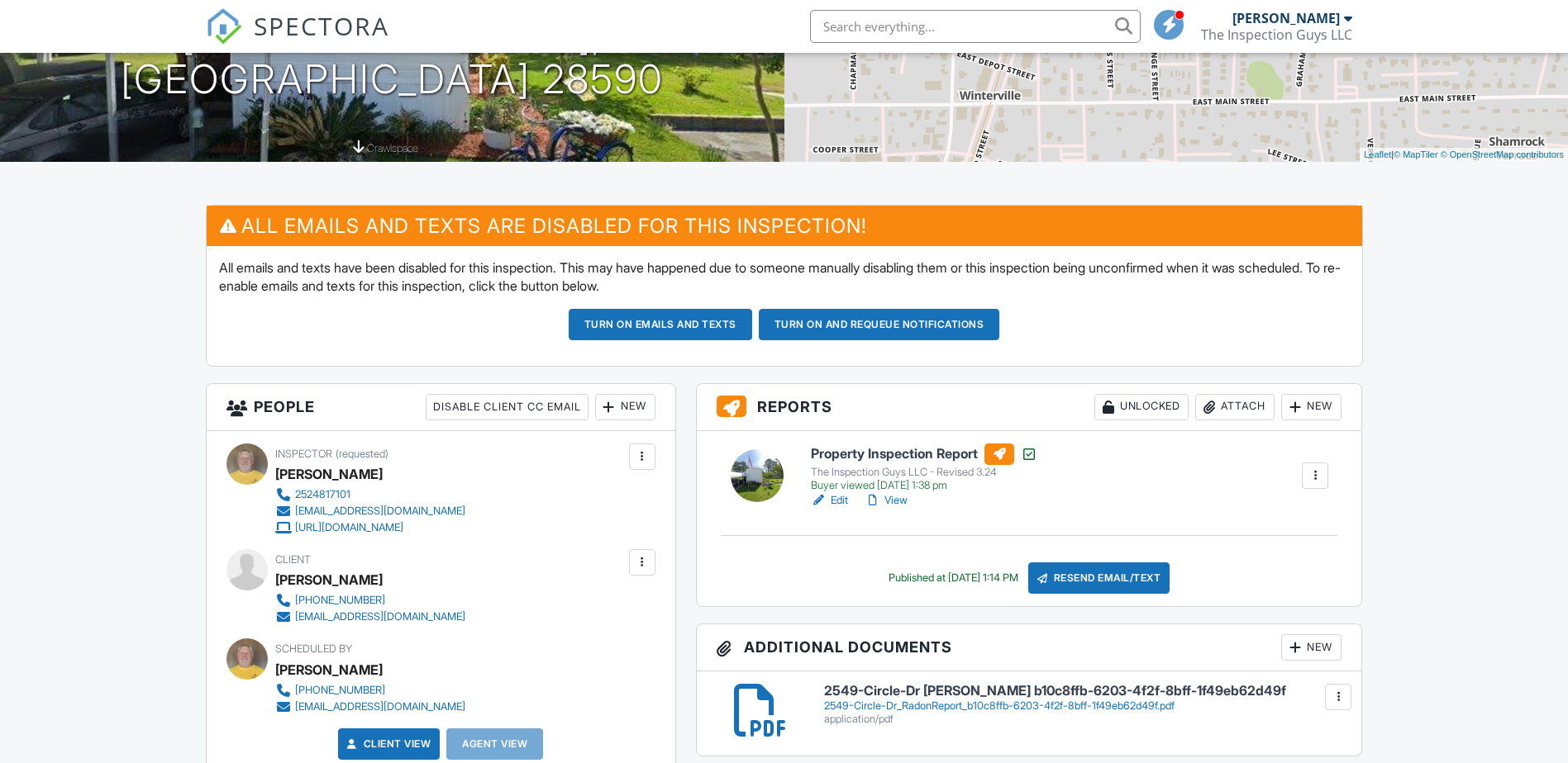
click at [889, 496] on link "View" at bounding box center [886, 500] width 43 height 16
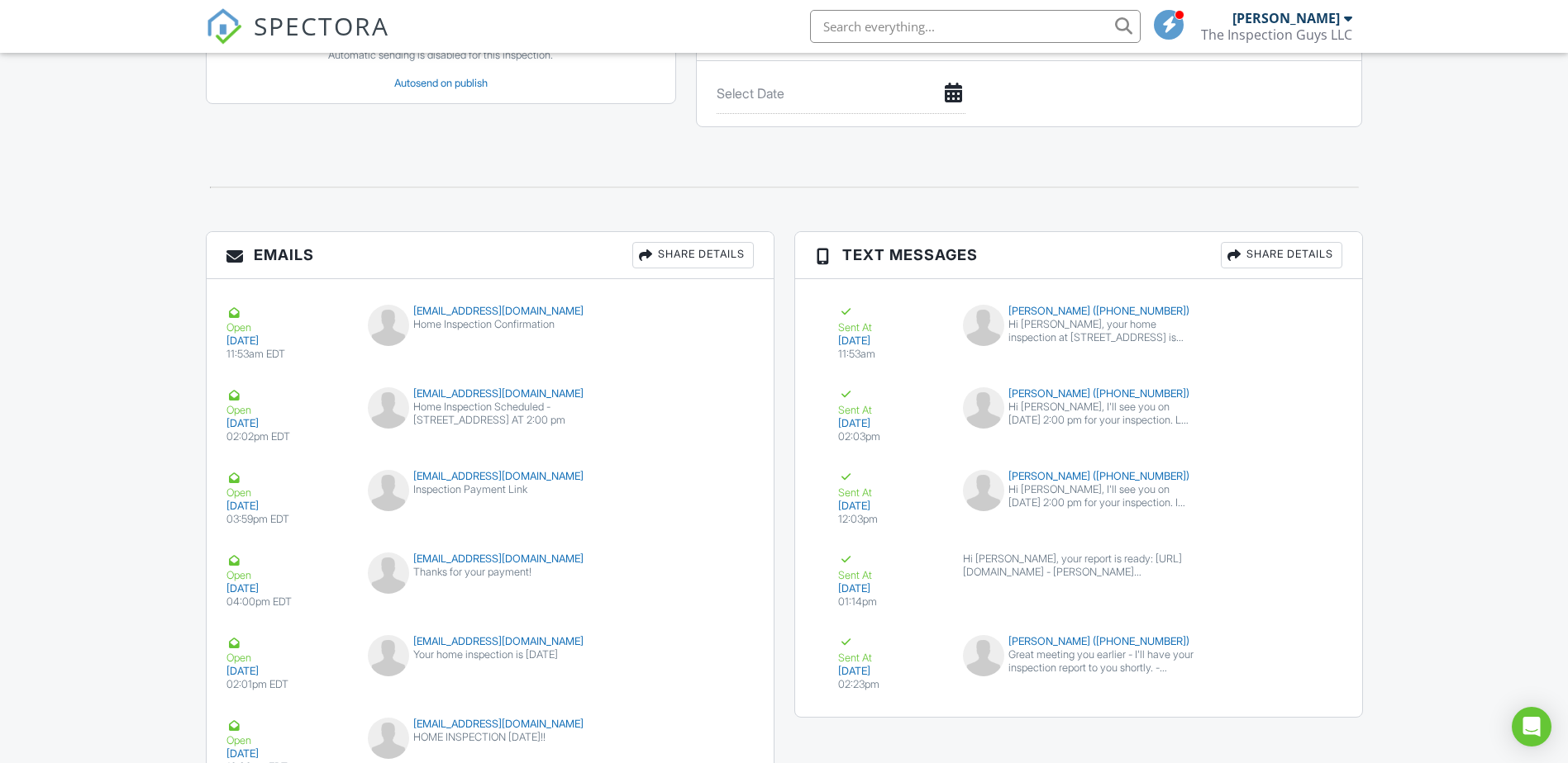
scroll to position [2065, 0]
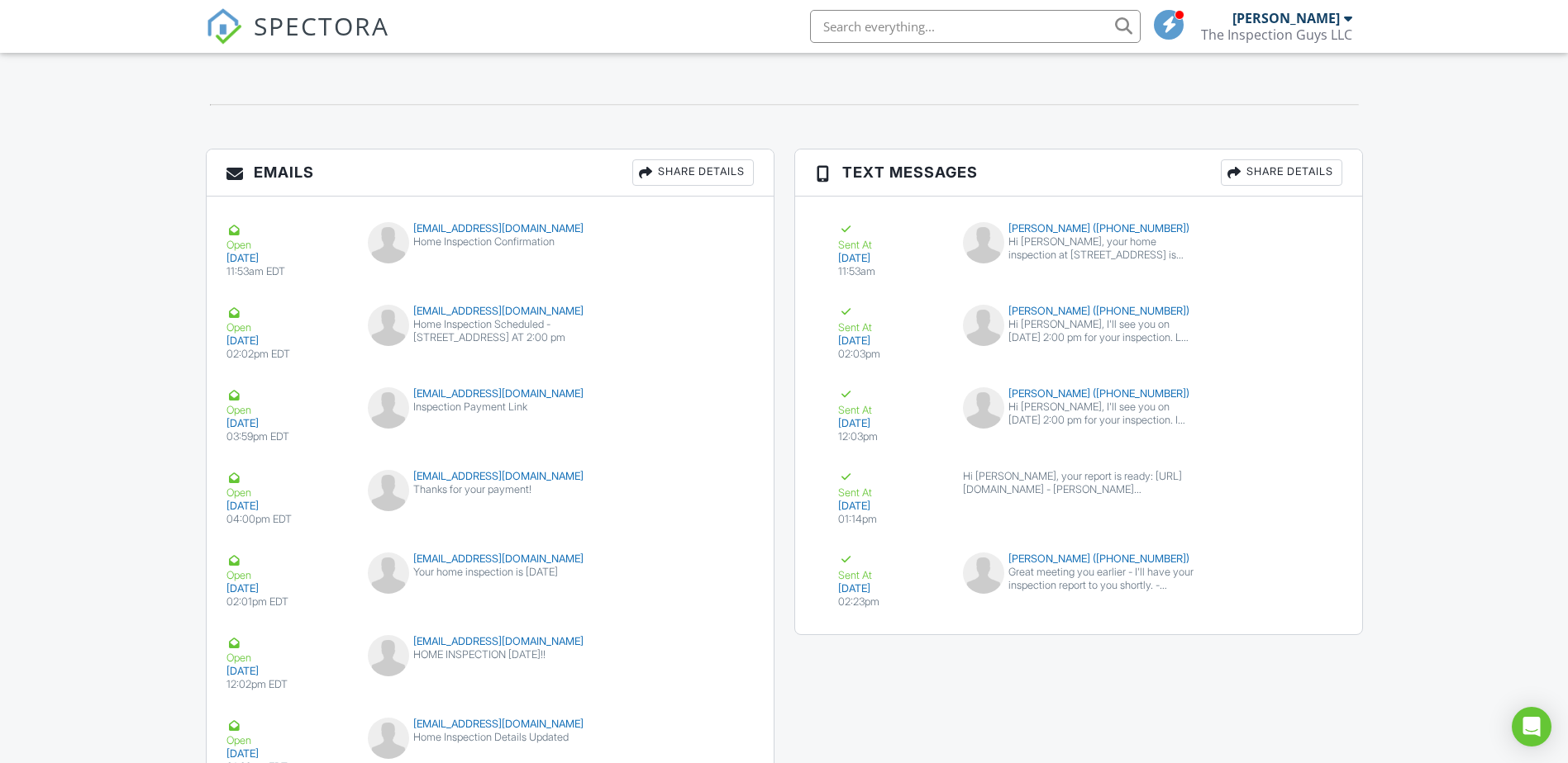
click at [518, 112] on div at bounding box center [784, 104] width 1177 height 54
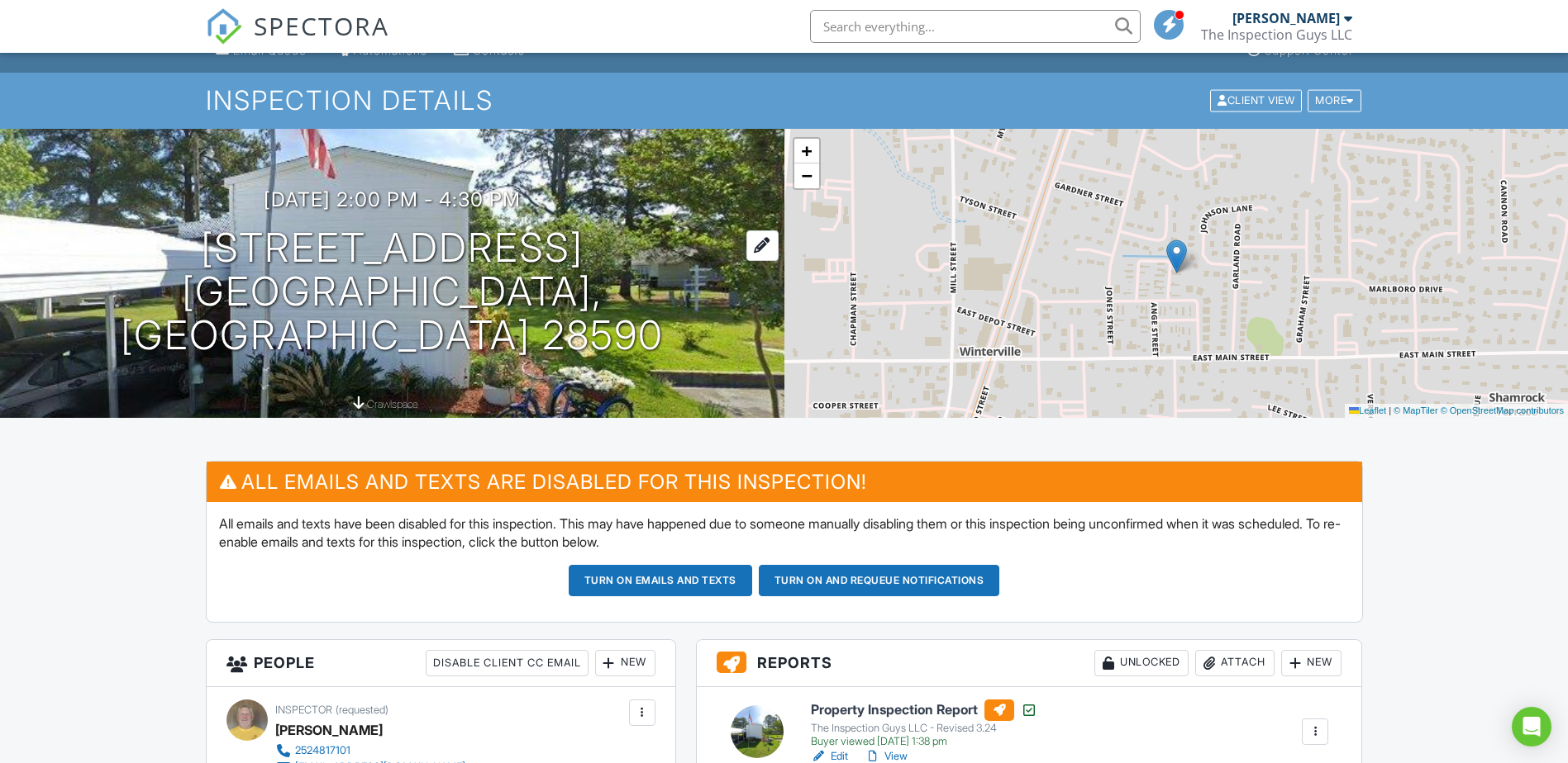
scroll to position [0, 0]
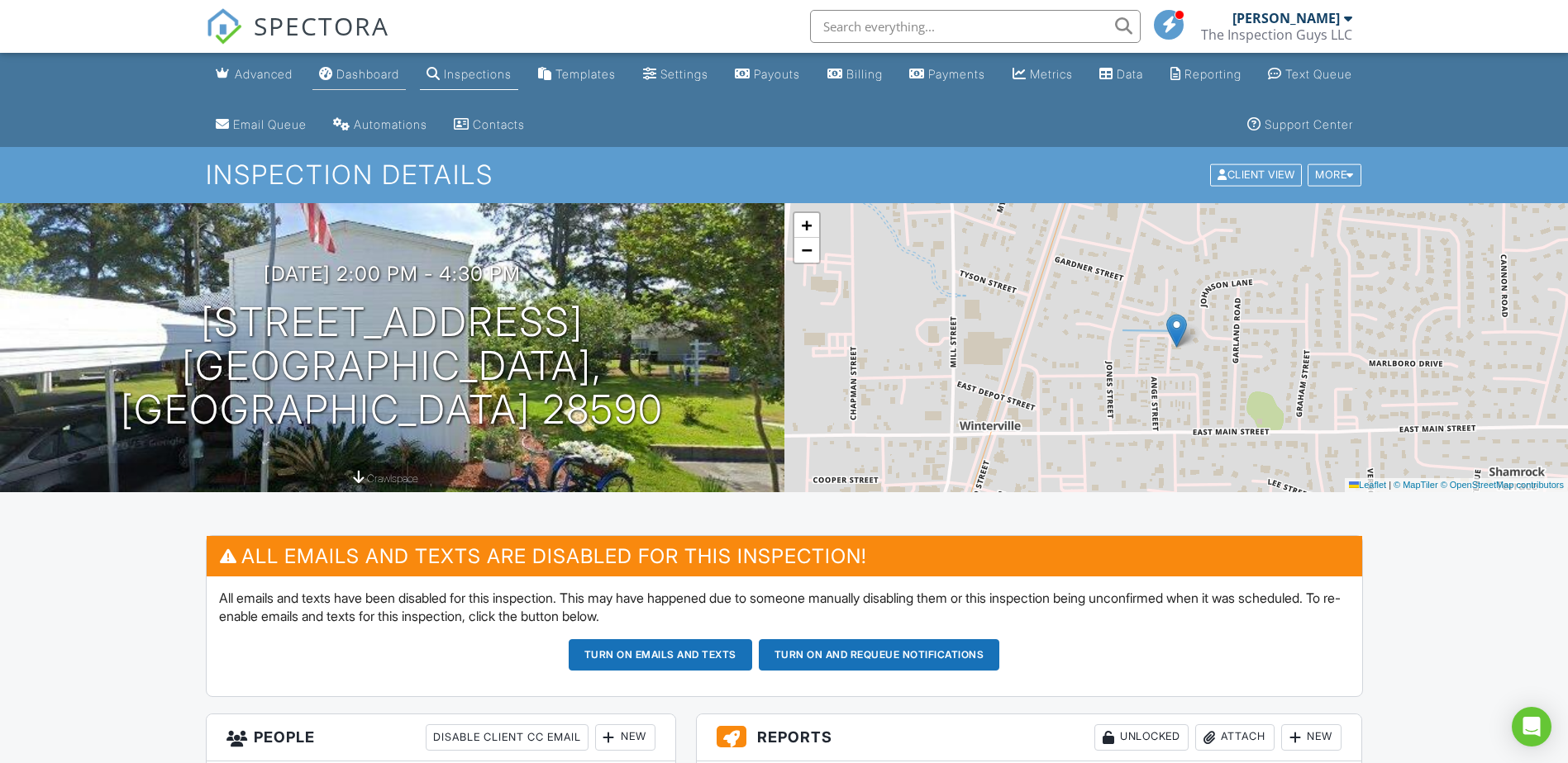
click at [391, 69] on div "Dashboard" at bounding box center [368, 74] width 63 height 14
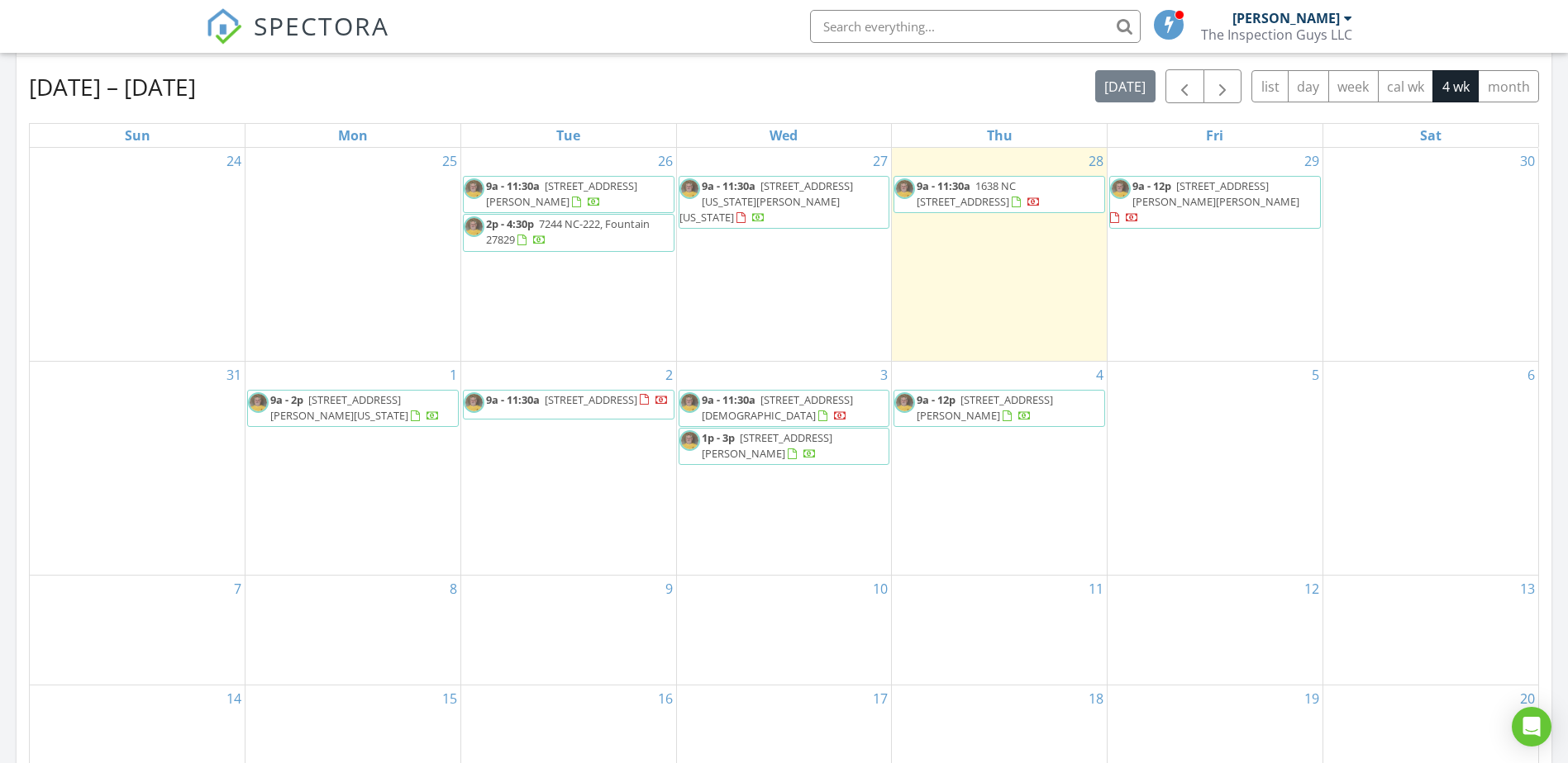
scroll to position [578, 0]
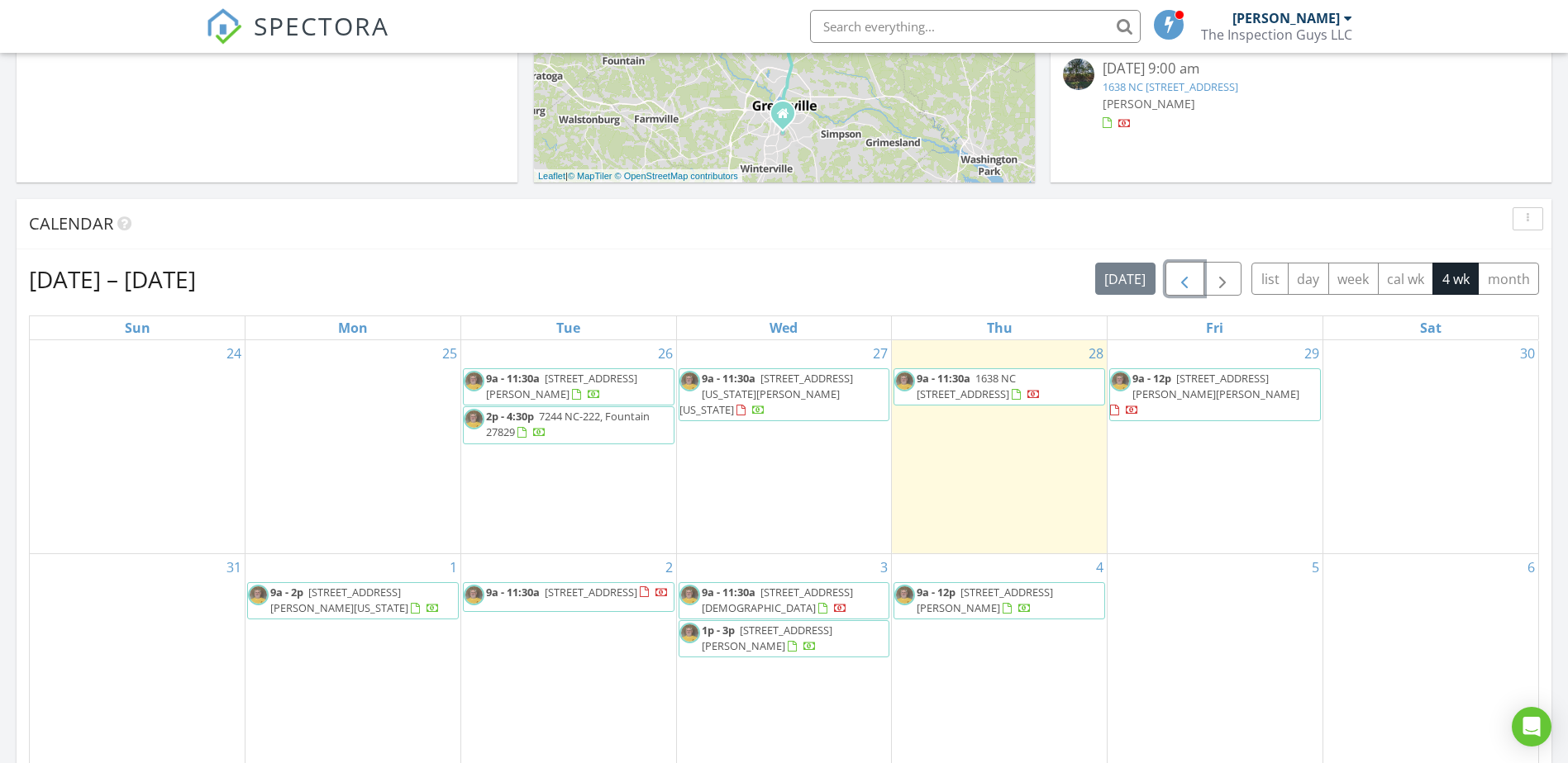
click at [1178, 282] on span "button" at bounding box center [1183, 279] width 20 height 20
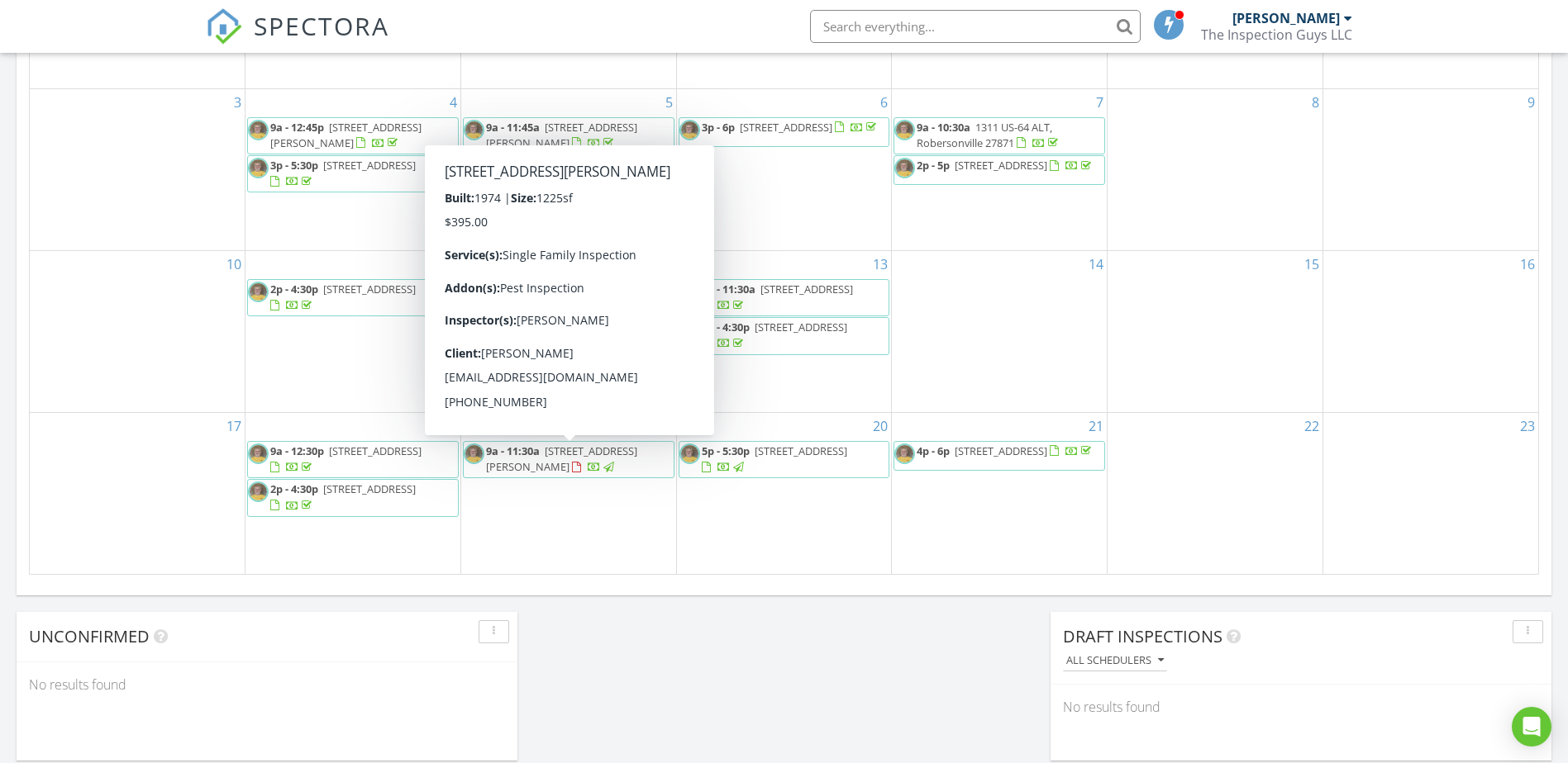
scroll to position [908, 0]
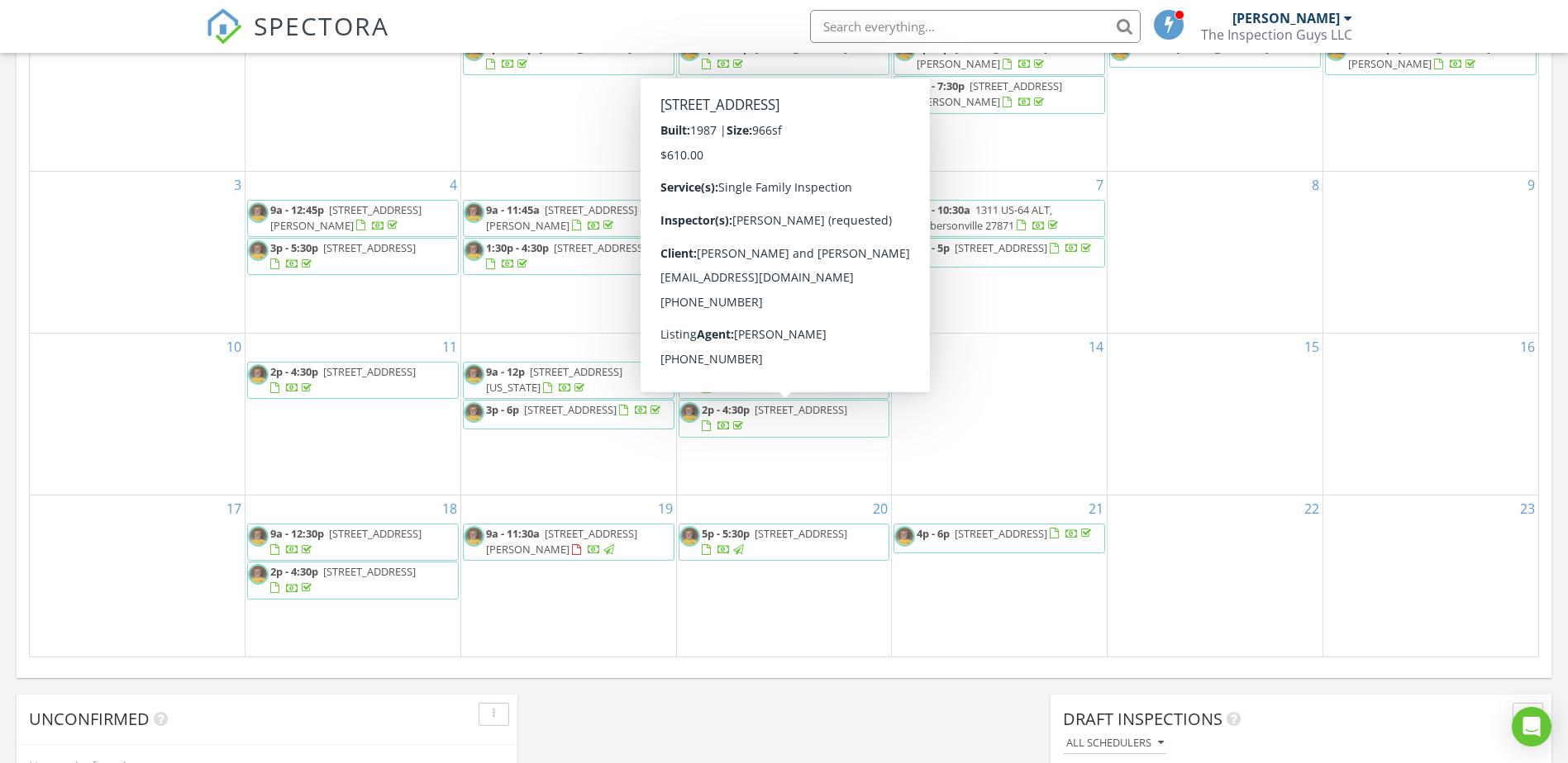
click at [810, 412] on span "1406 Macon Pl, Tarboro 27886" at bounding box center [801, 410] width 93 height 15
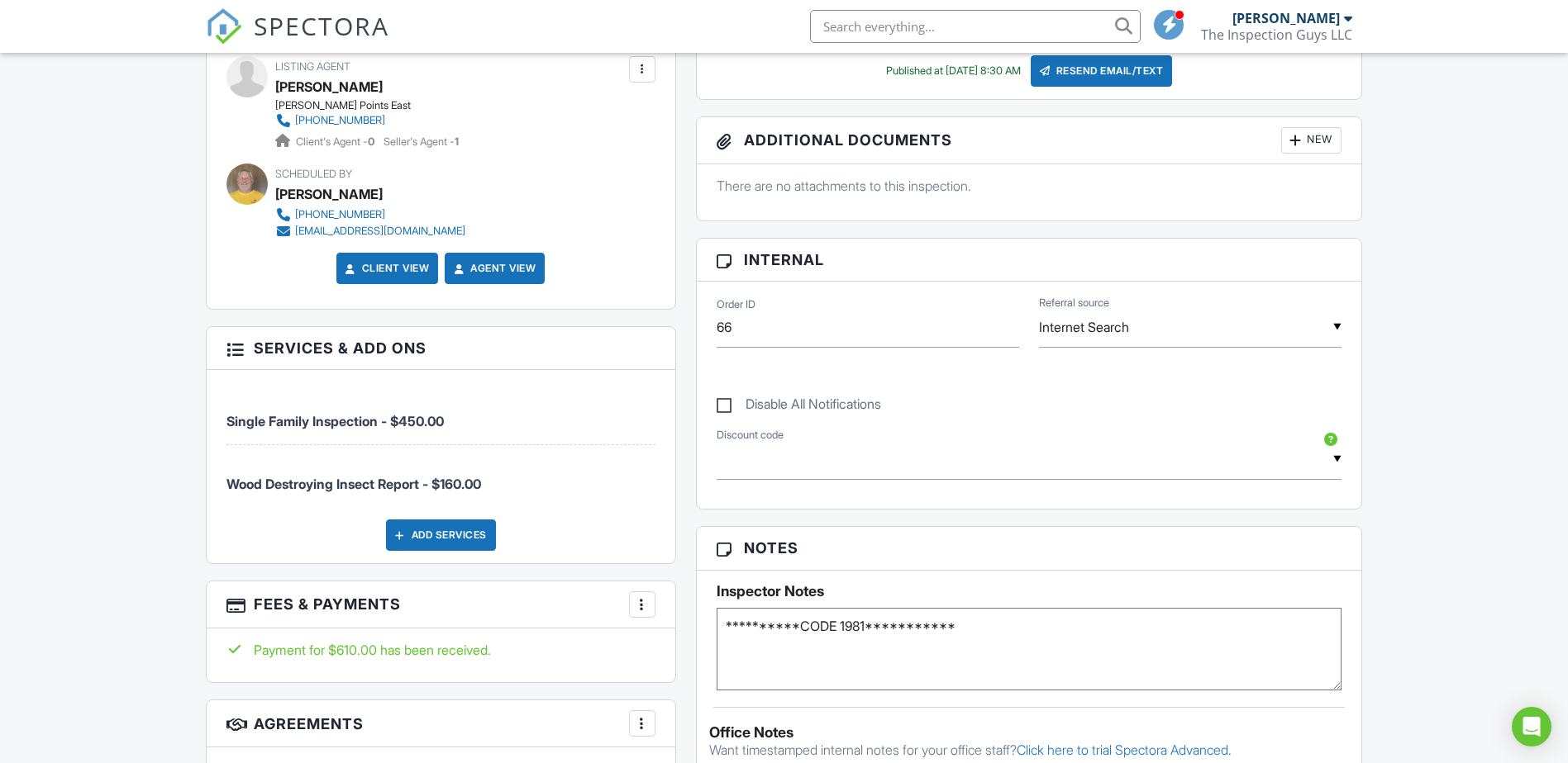
scroll to position [908, 0]
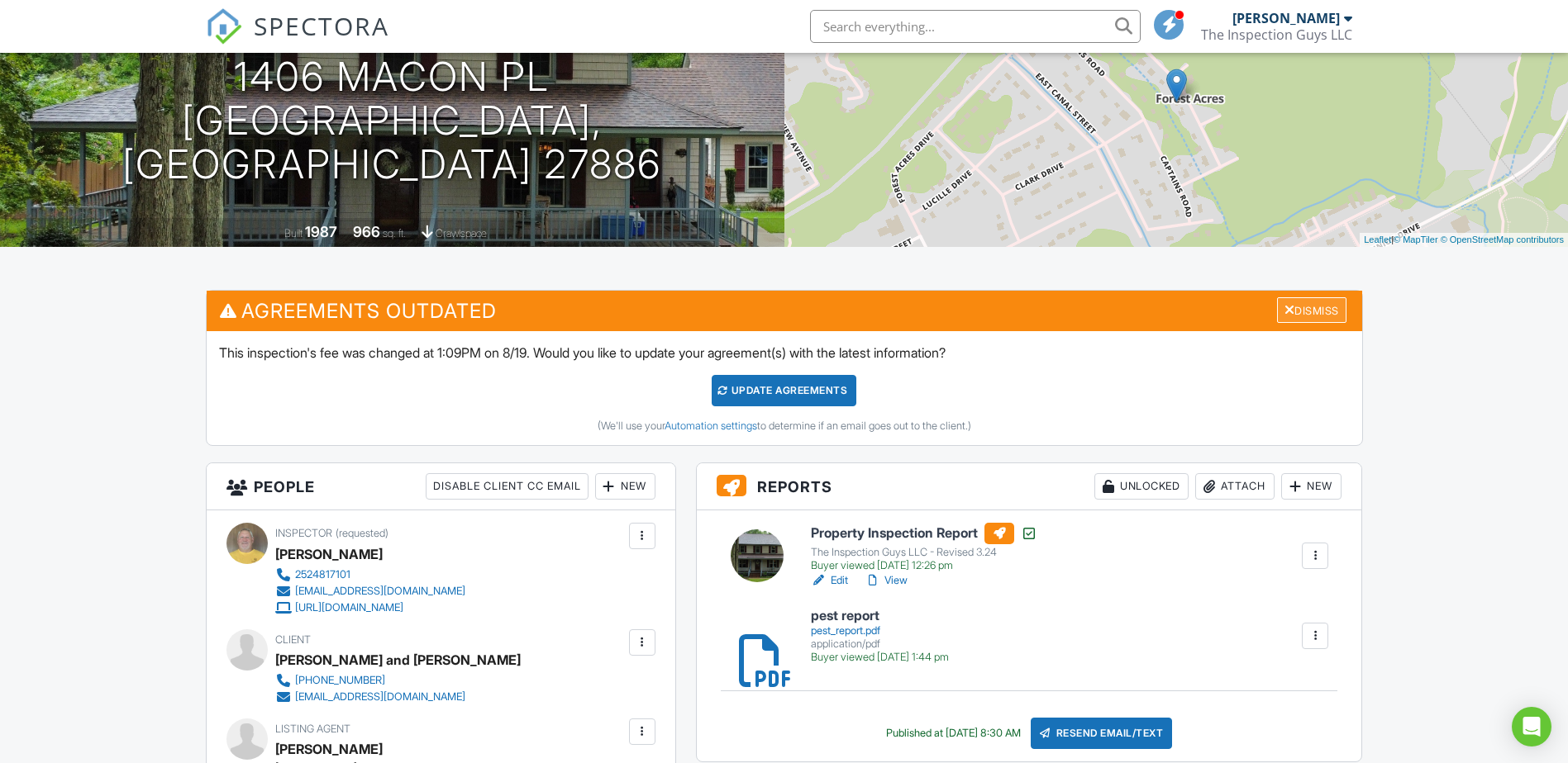
scroll to position [265, 0]
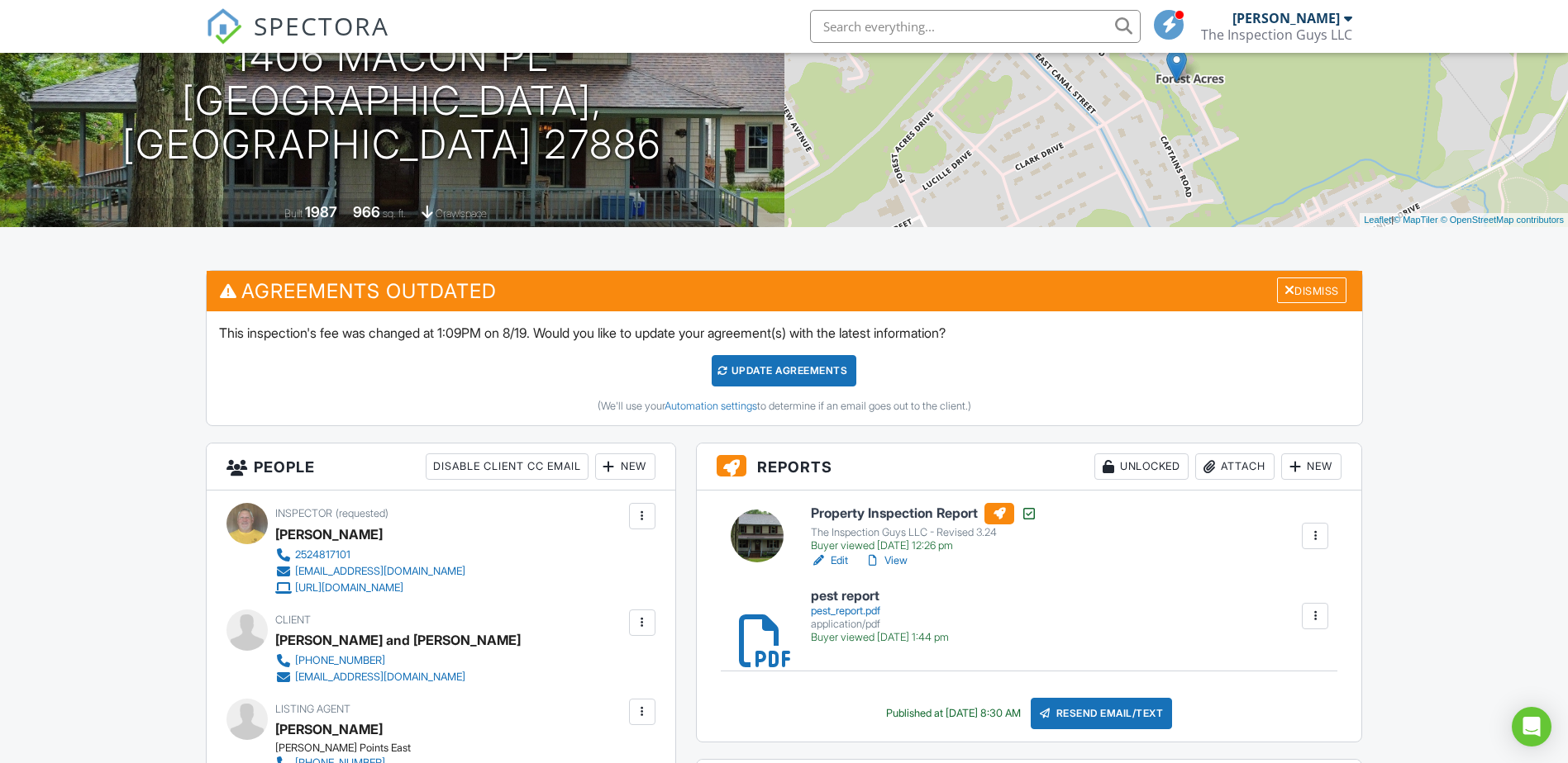
drag, startPoint x: 1461, startPoint y: 362, endPoint x: 1472, endPoint y: 379, distance: 20.2
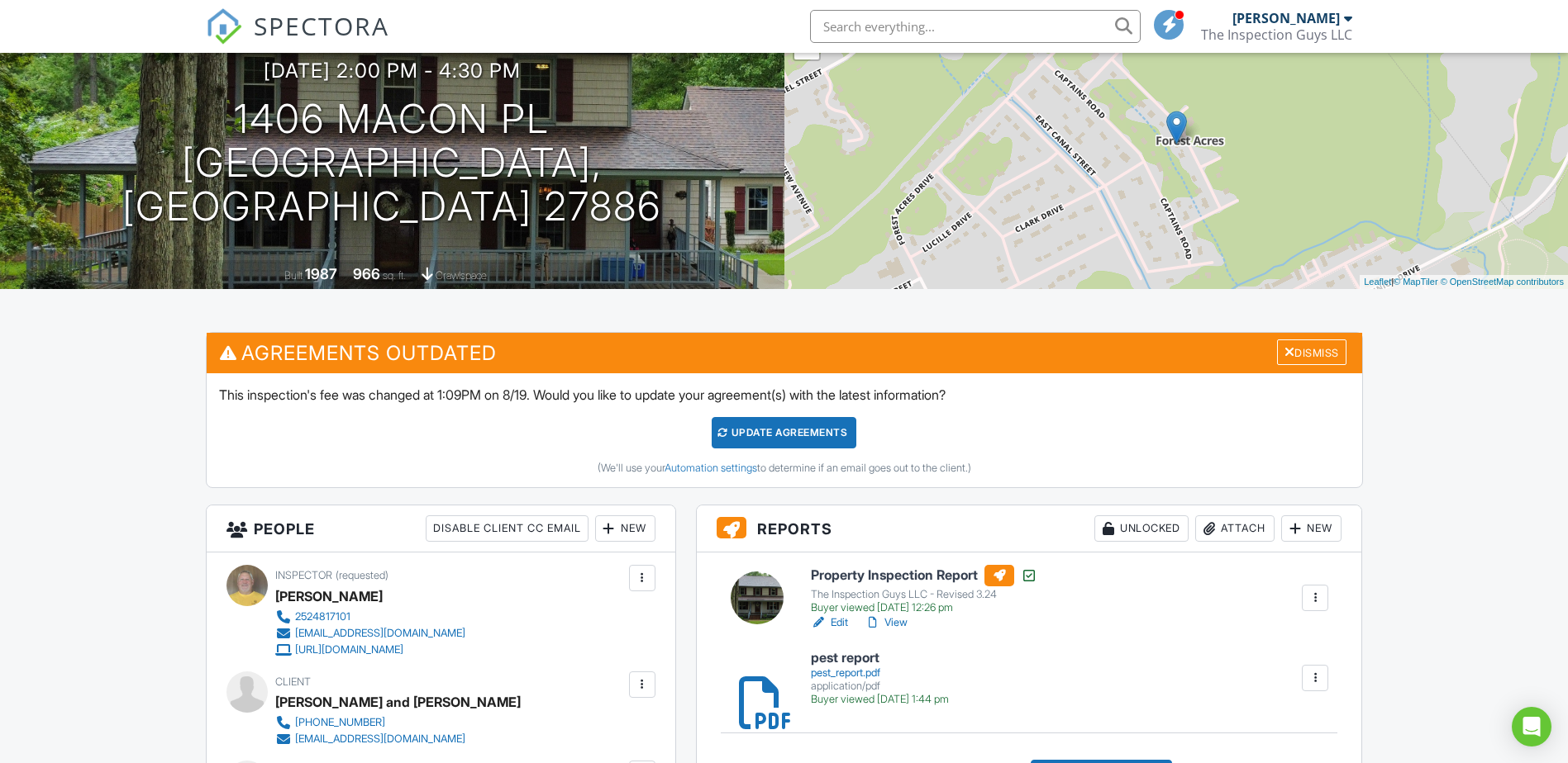
scroll to position [0, 0]
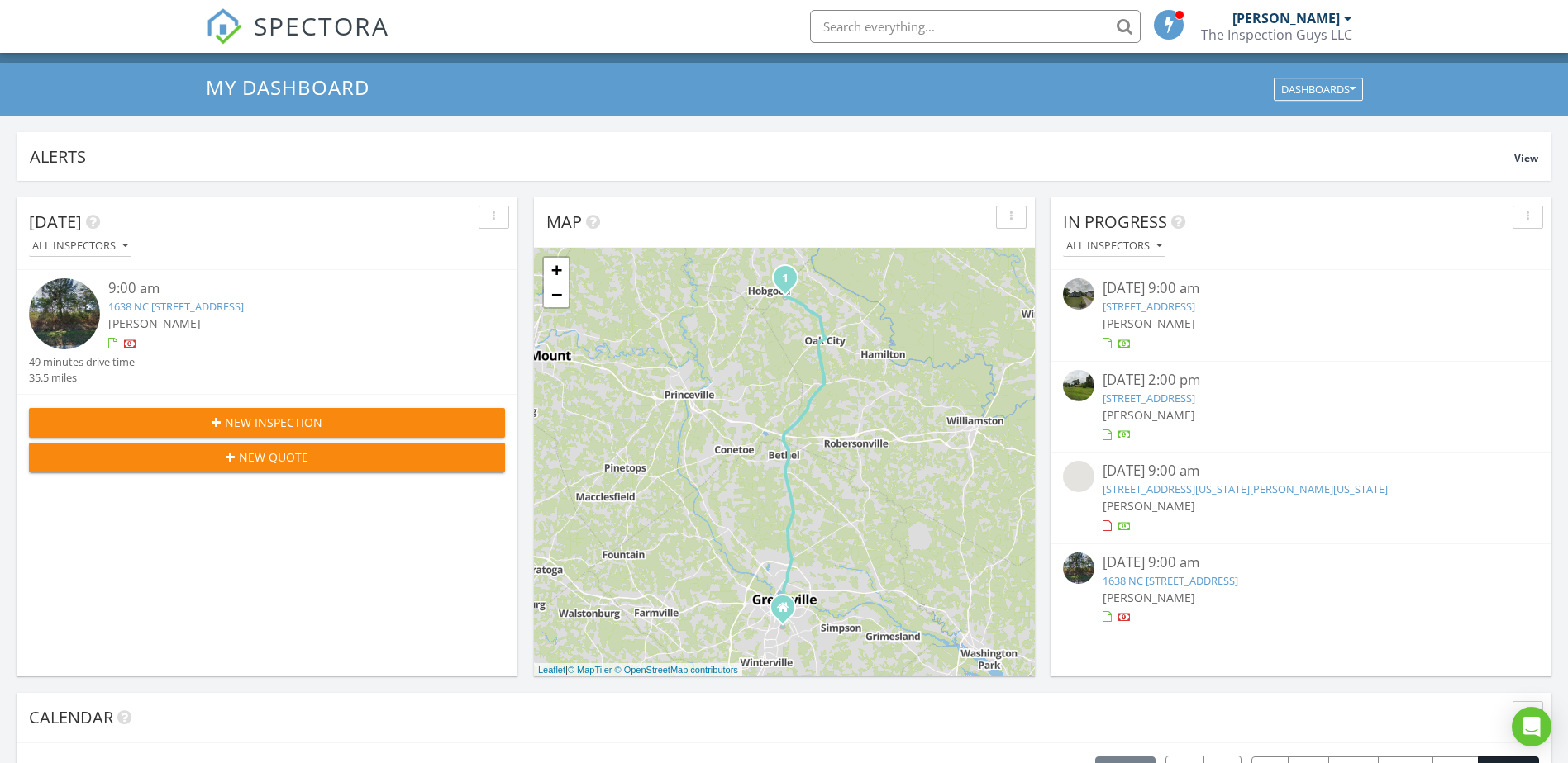
scroll to position [82, 0]
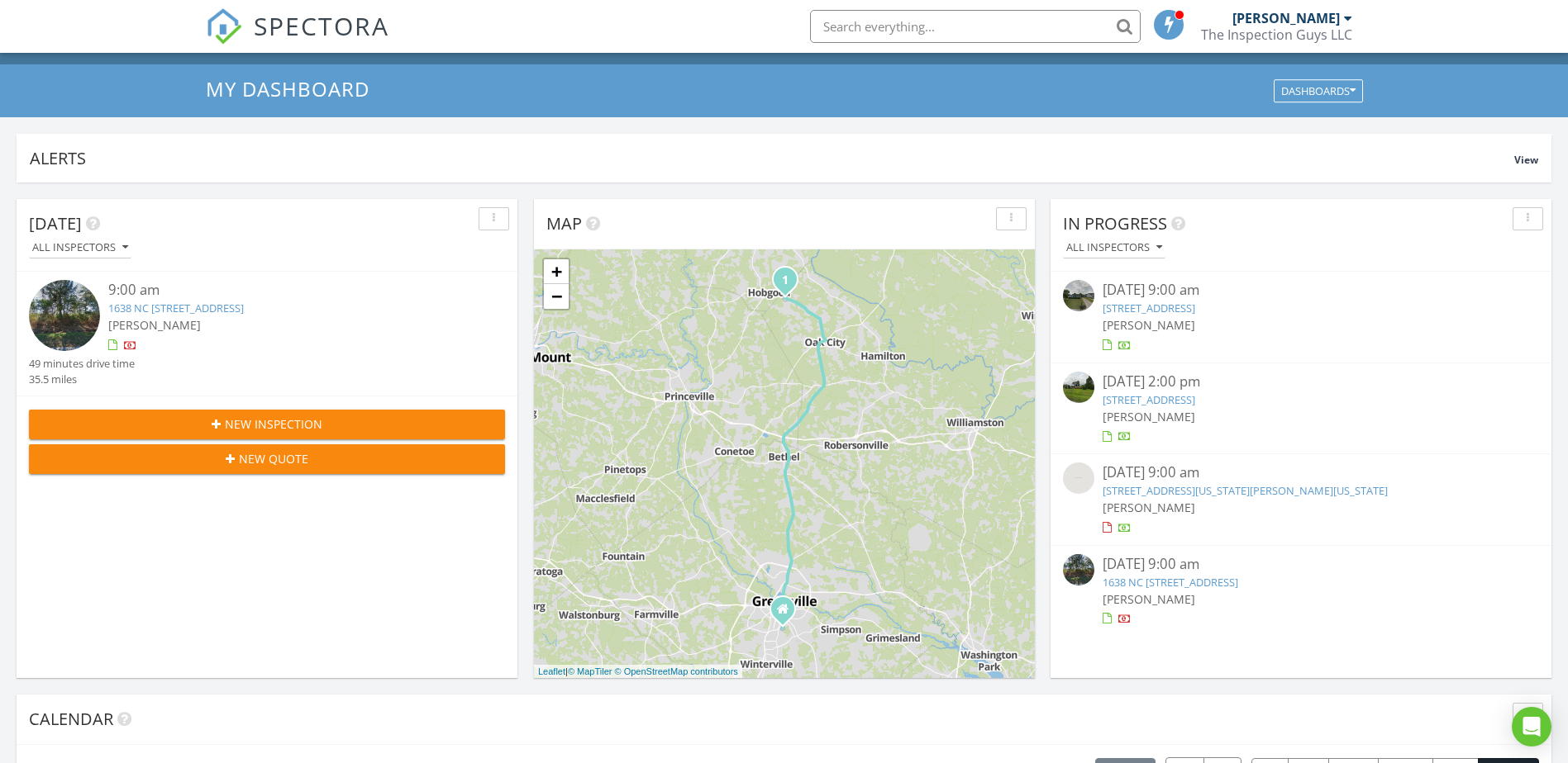
click at [220, 309] on link "1638 NC [STREET_ADDRESS]" at bounding box center [176, 308] width 136 height 15
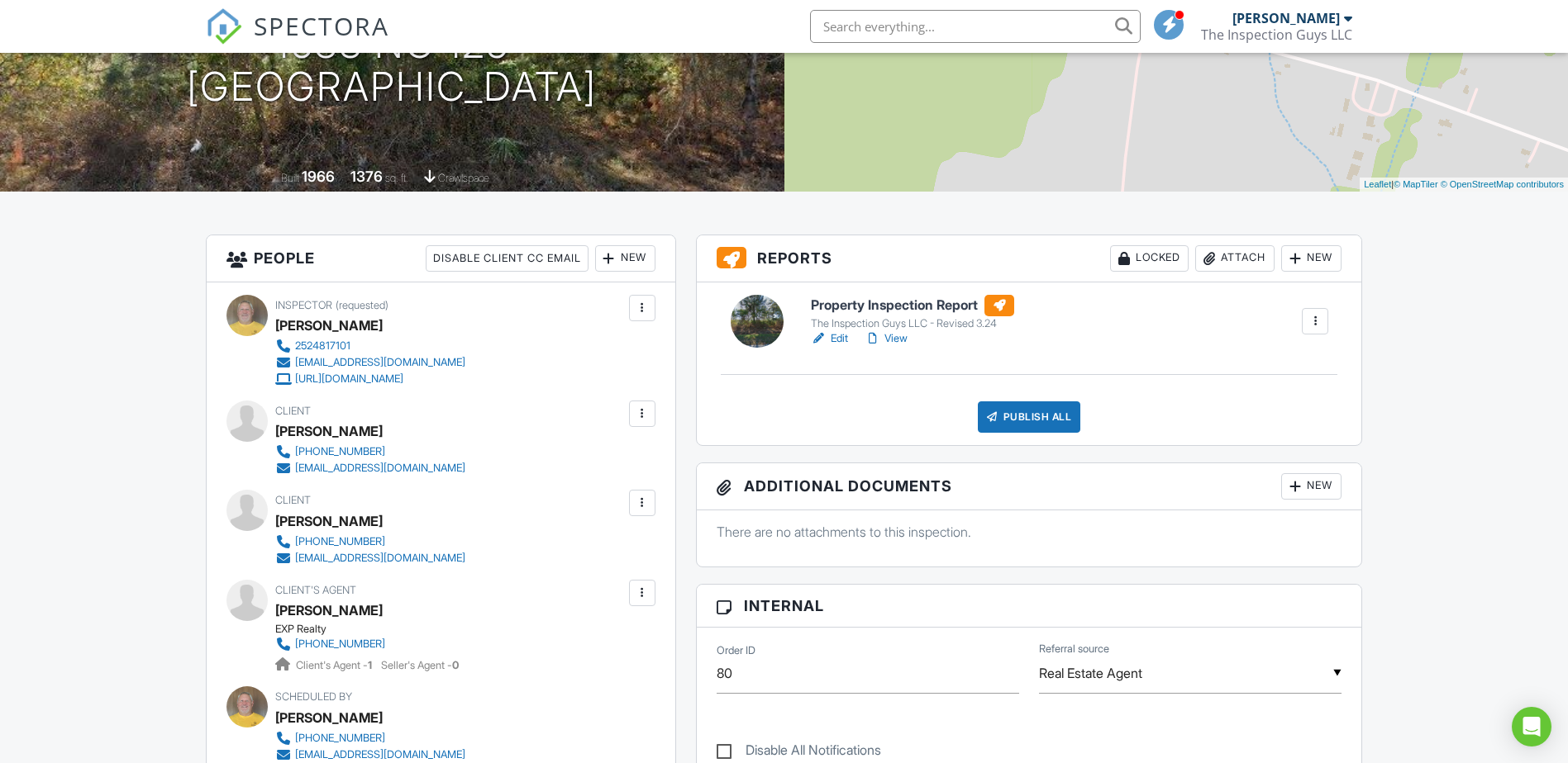
scroll to position [331, 0]
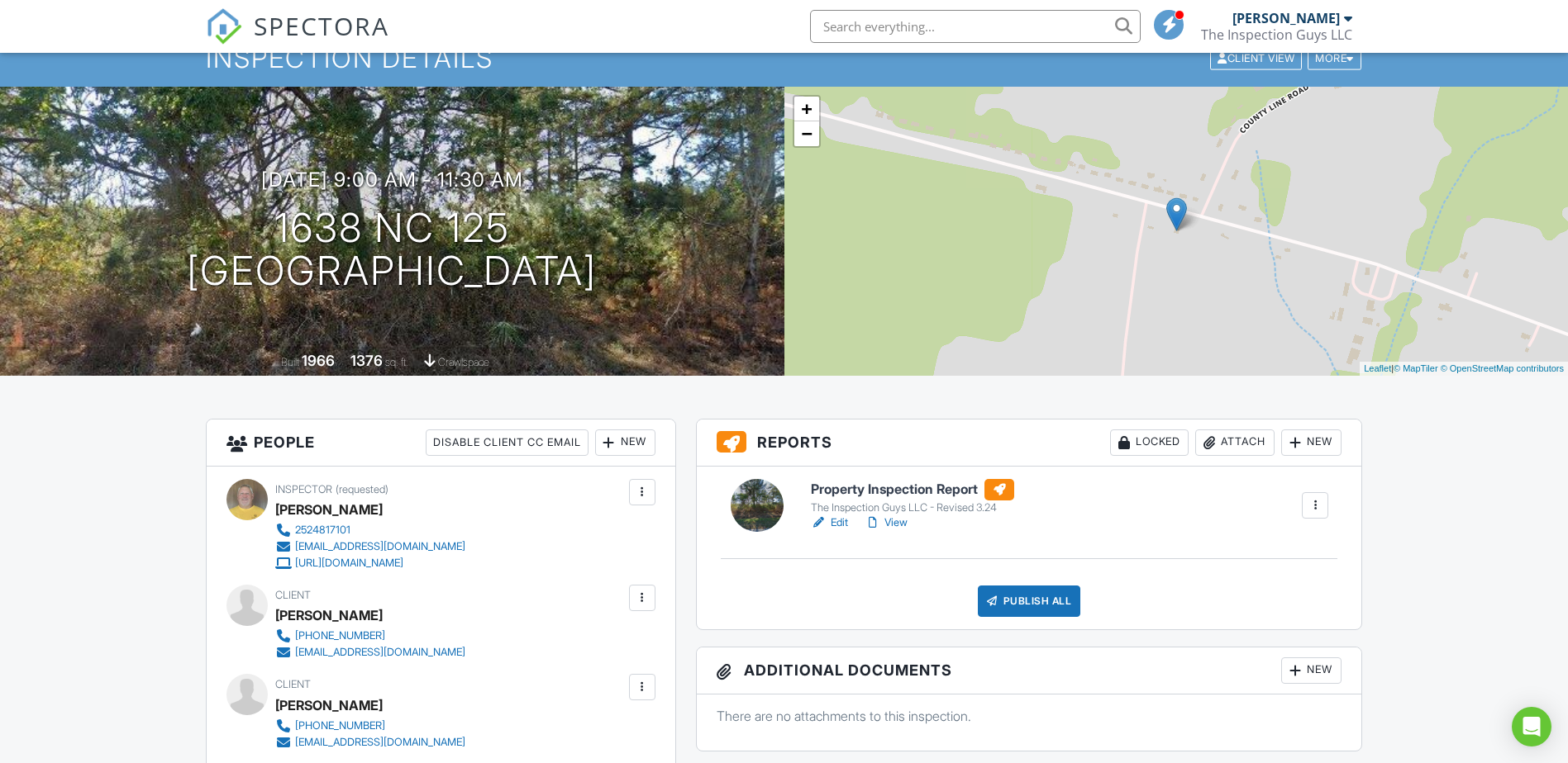
scroll to position [0, 0]
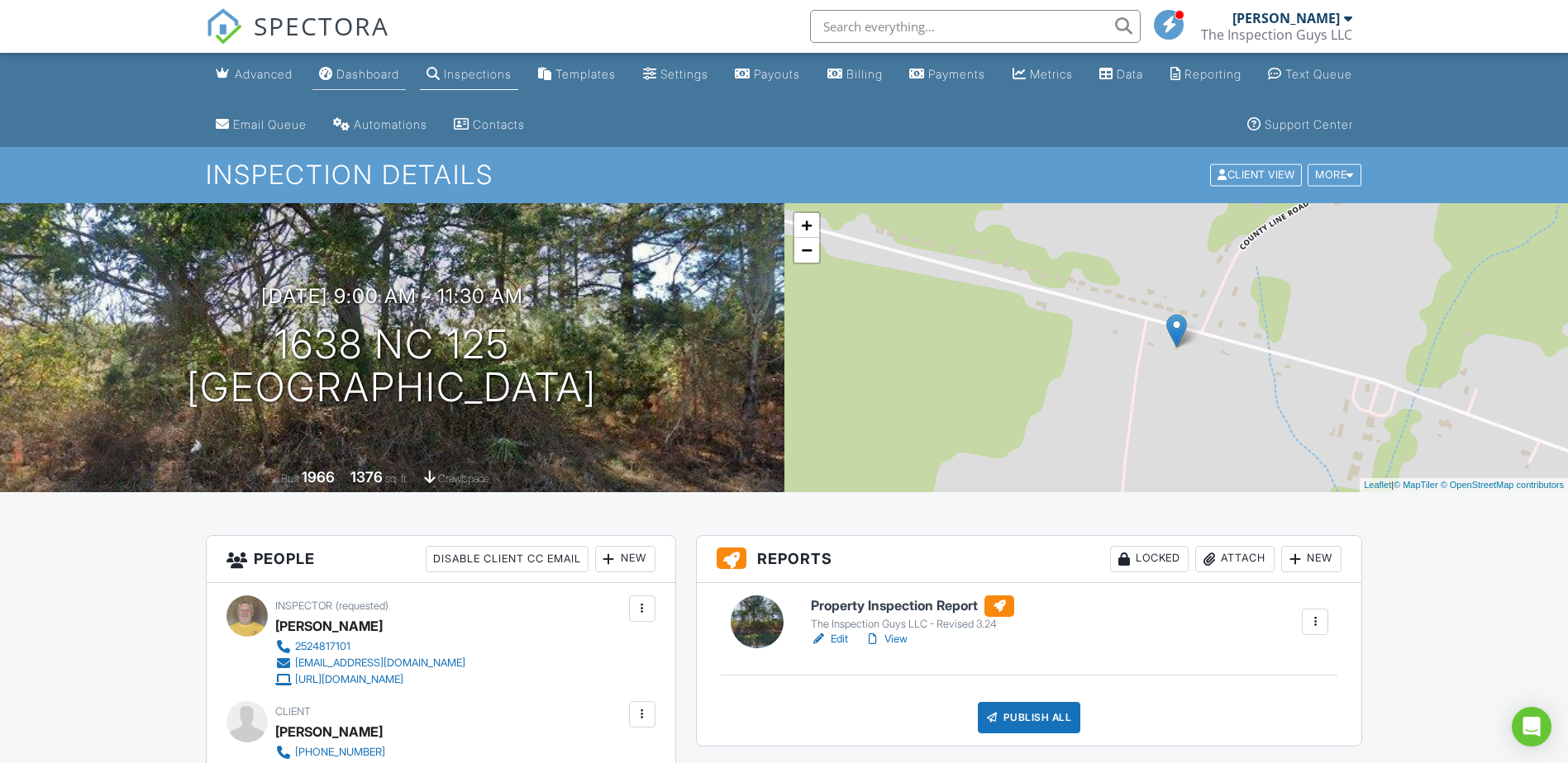
click at [389, 74] on div "Dashboard" at bounding box center [368, 74] width 63 height 14
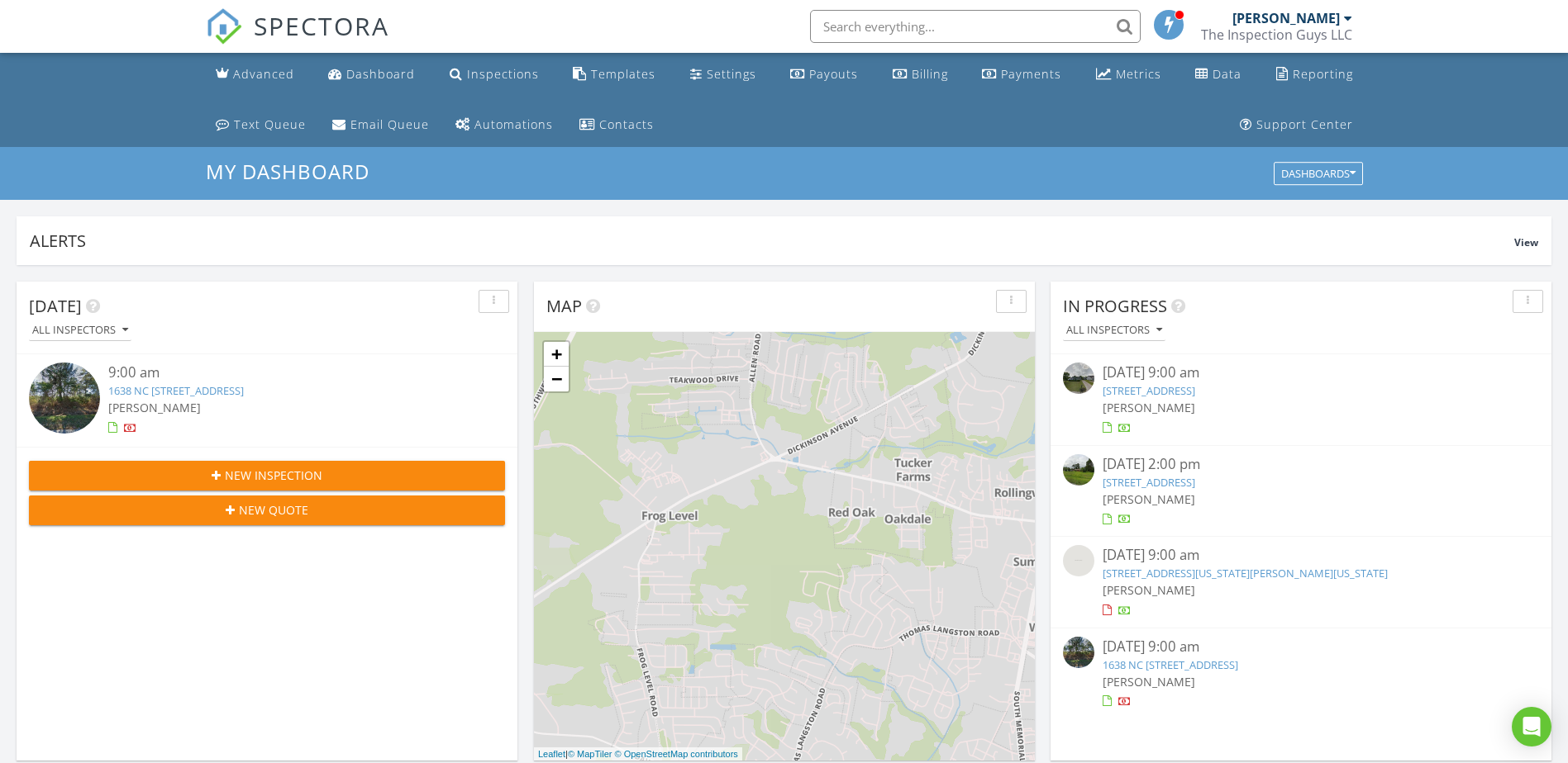
scroll to position [1529, 1593]
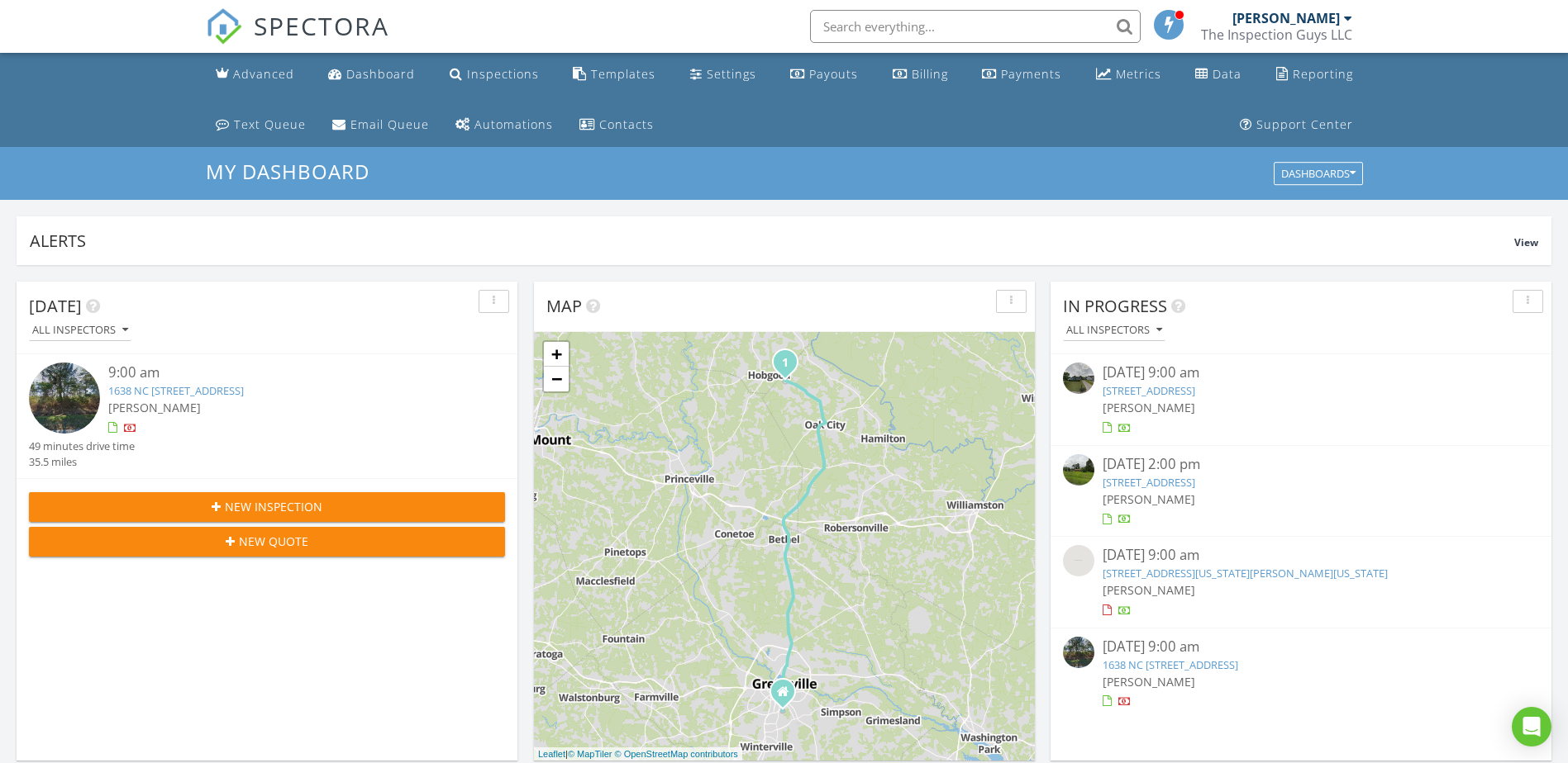
click at [1144, 391] on link "[STREET_ADDRESS]" at bounding box center [1148, 391] width 93 height 15
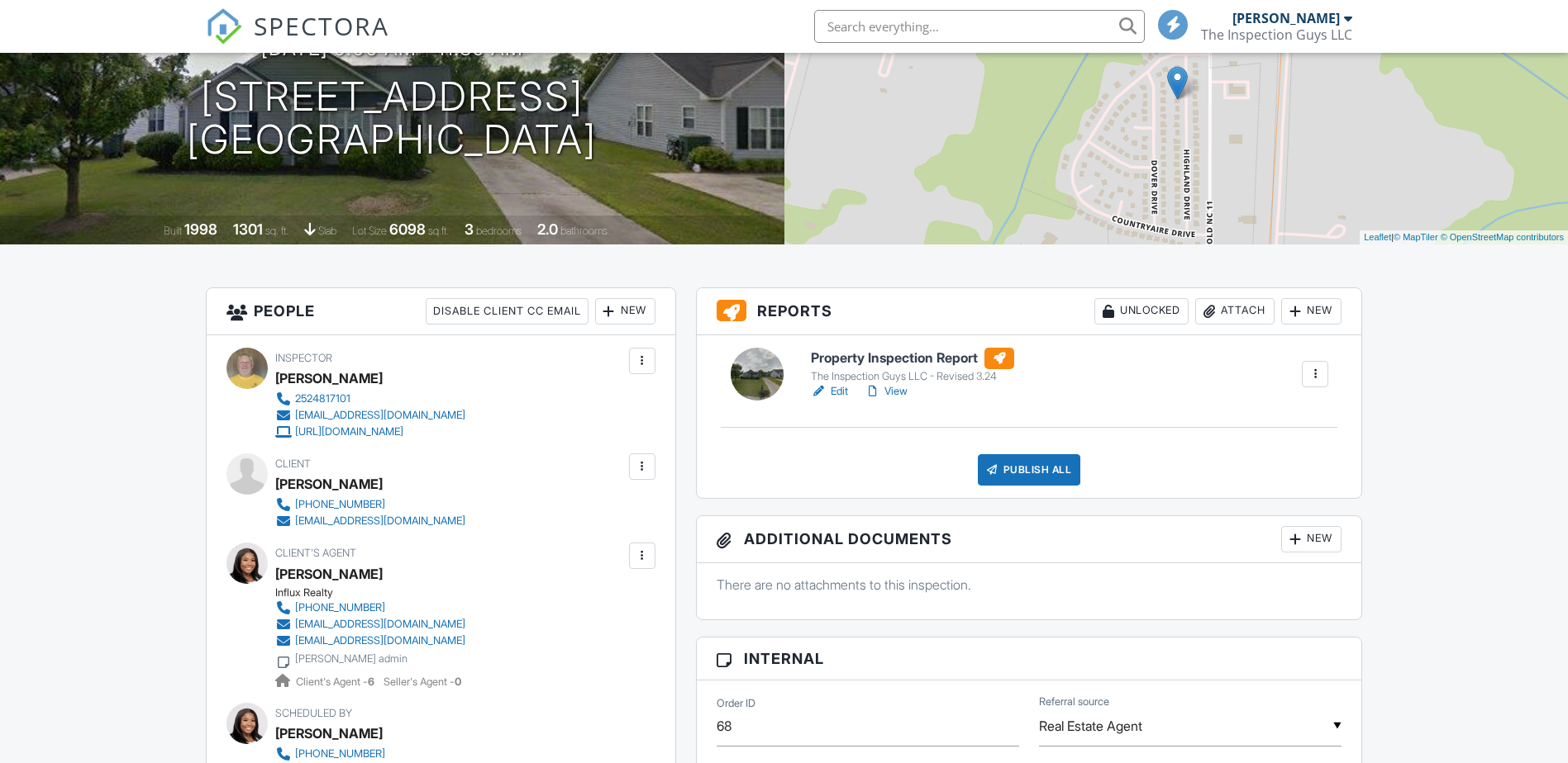
click at [900, 384] on link "View" at bounding box center [886, 391] width 43 height 16
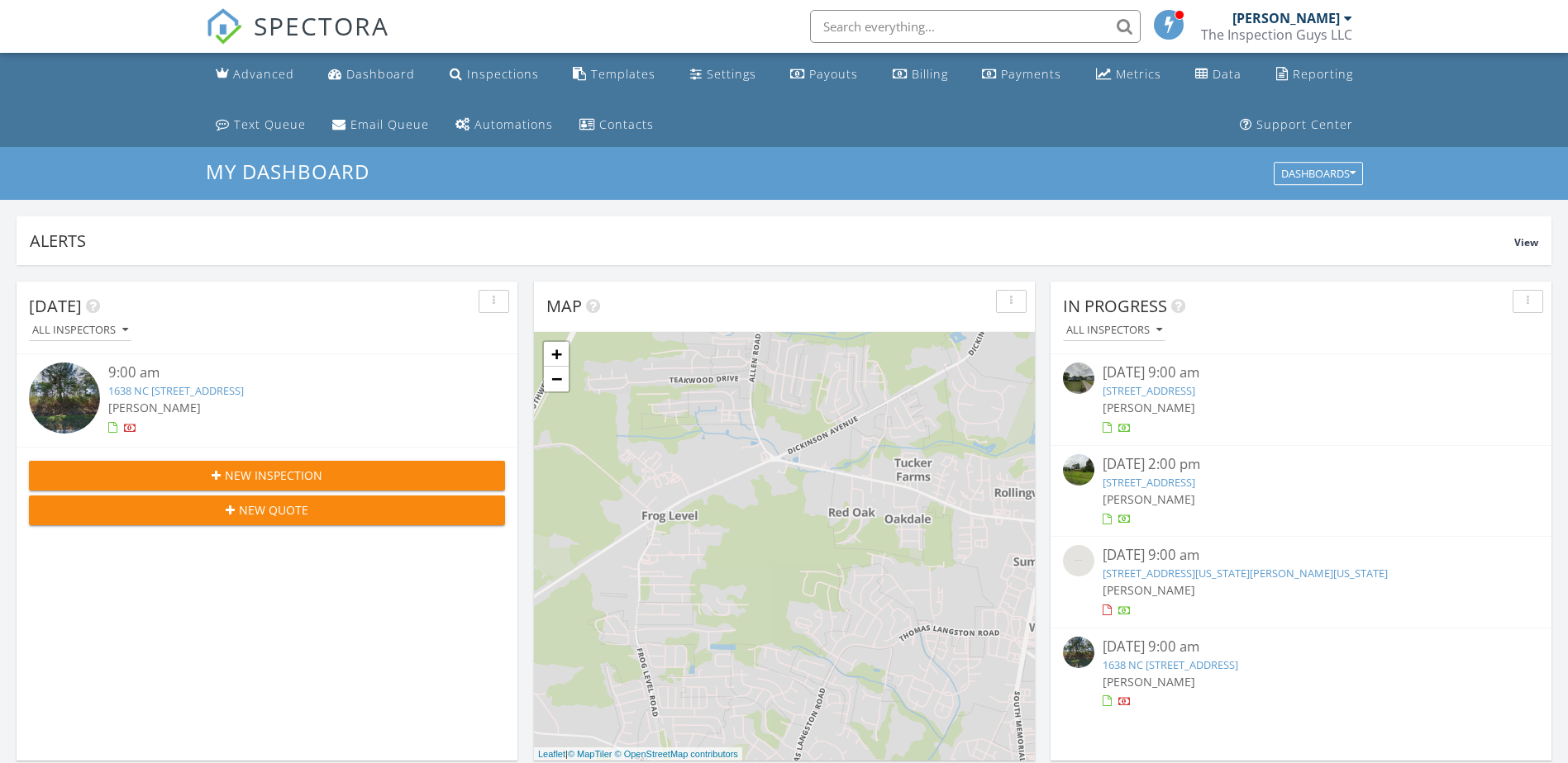
scroll to position [1529, 1593]
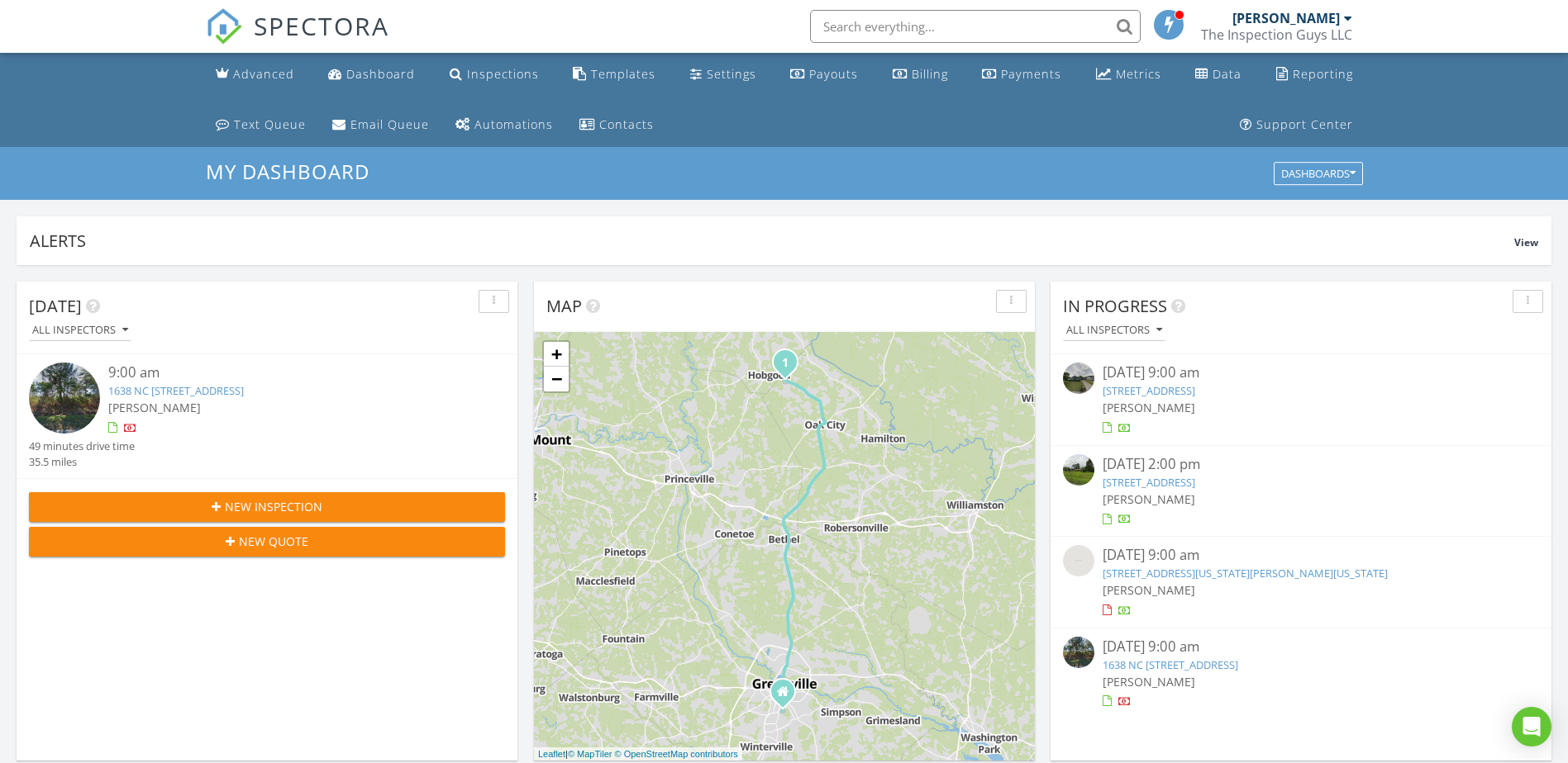
click at [1158, 387] on link "[STREET_ADDRESS]" at bounding box center [1148, 391] width 93 height 15
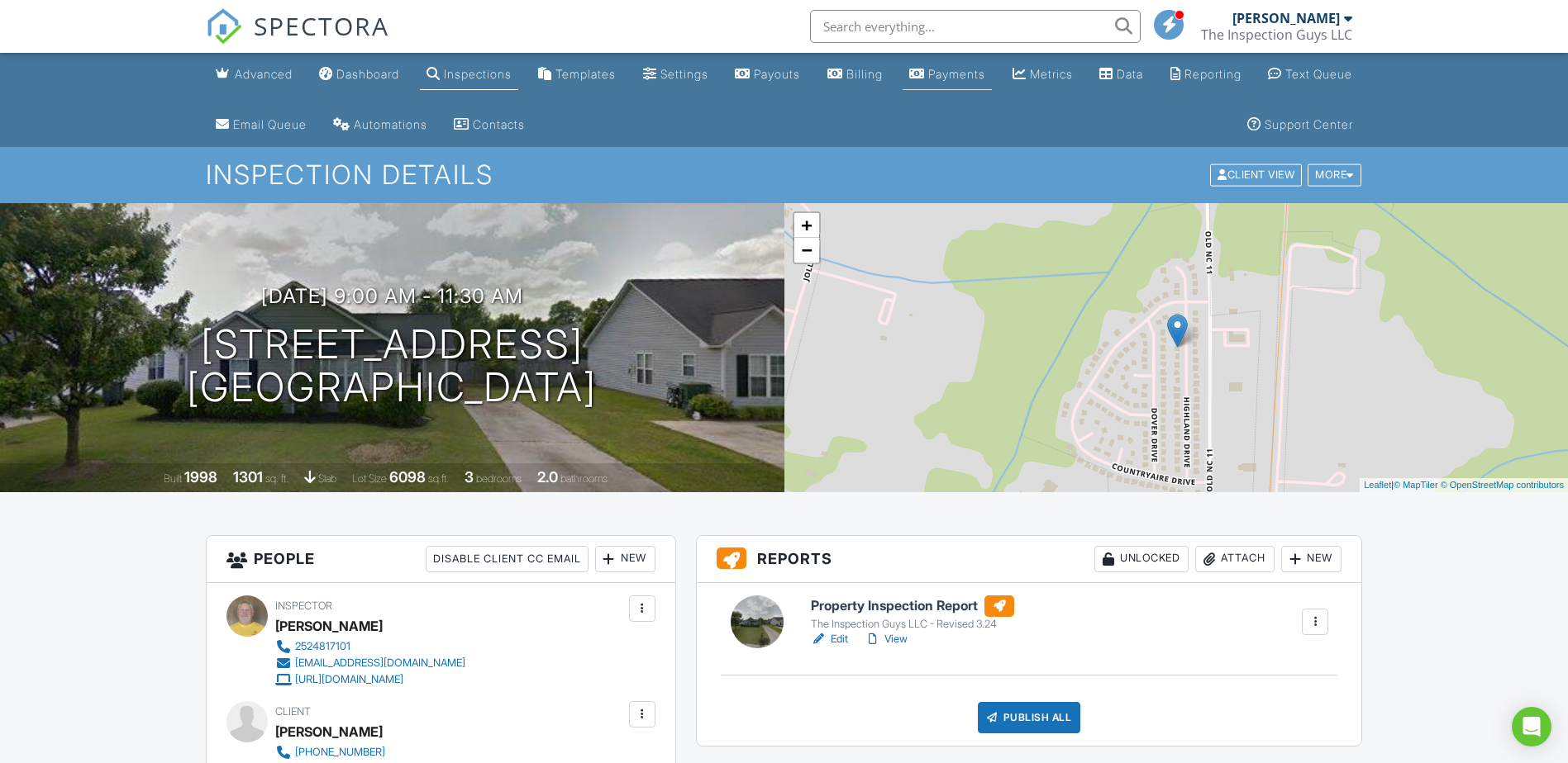
click at [985, 71] on div "Payments" at bounding box center [957, 74] width 57 height 14
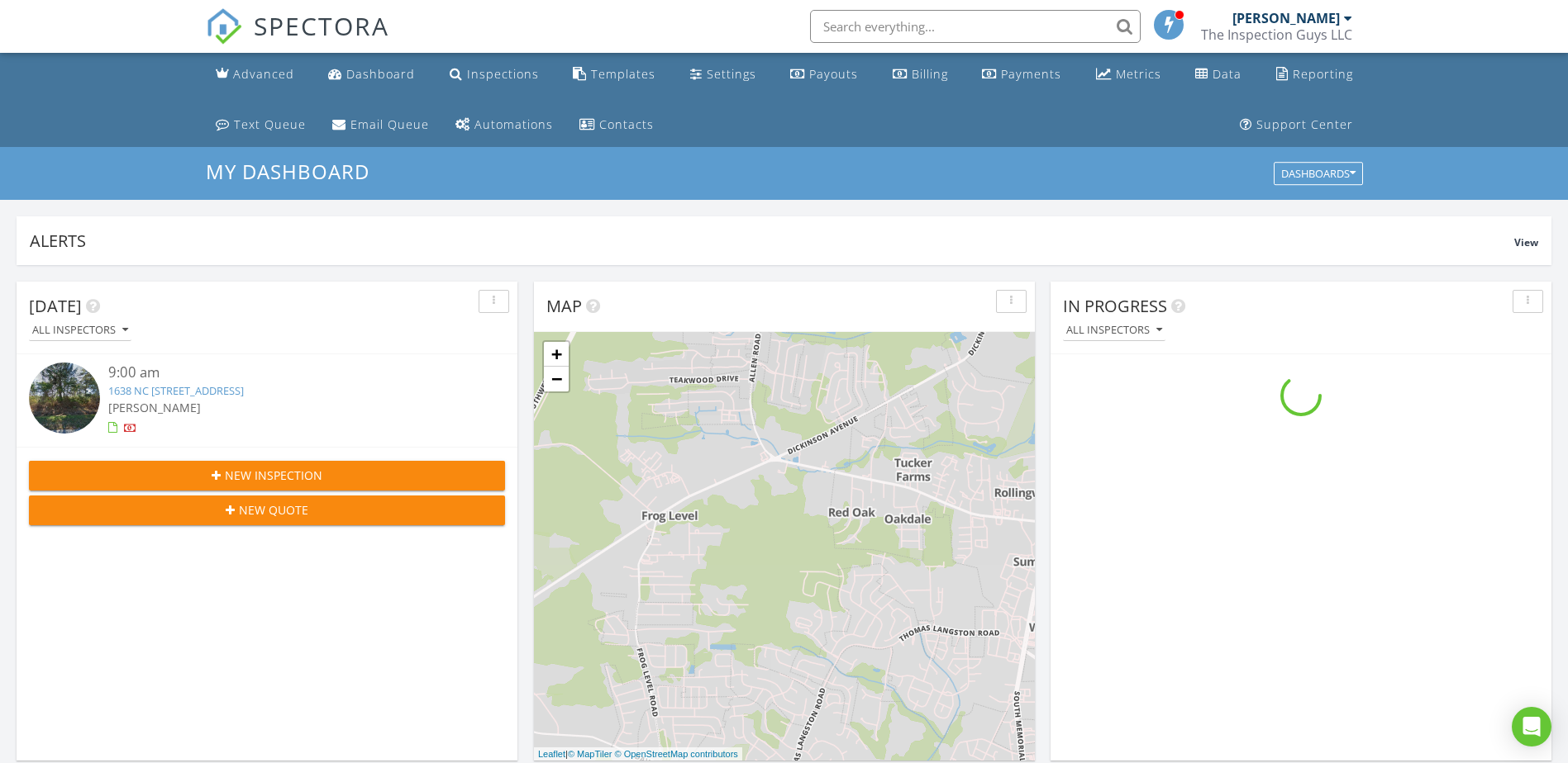
scroll to position [1529, 1593]
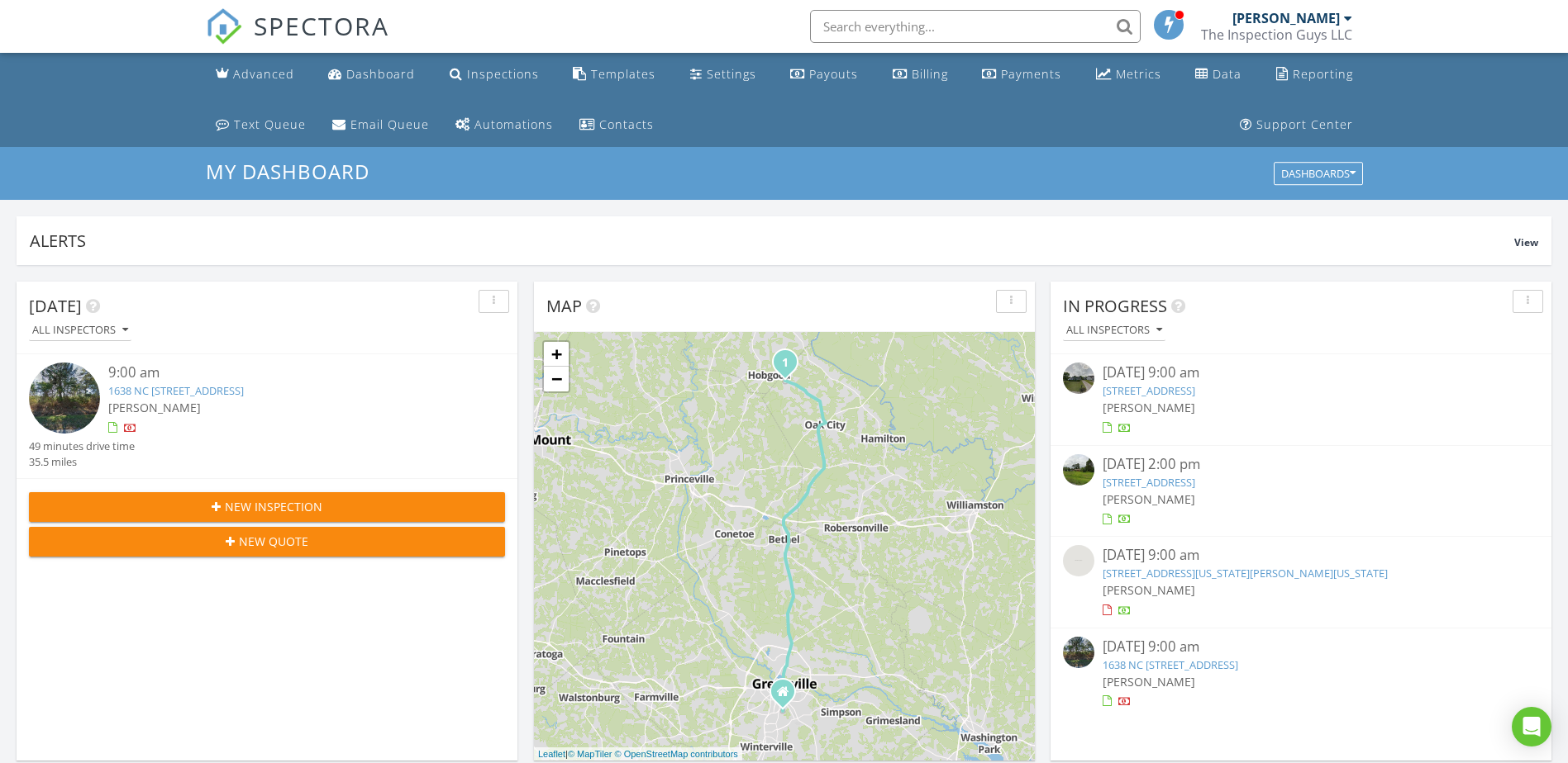
click at [1176, 388] on link "[STREET_ADDRESS]" at bounding box center [1148, 391] width 93 height 15
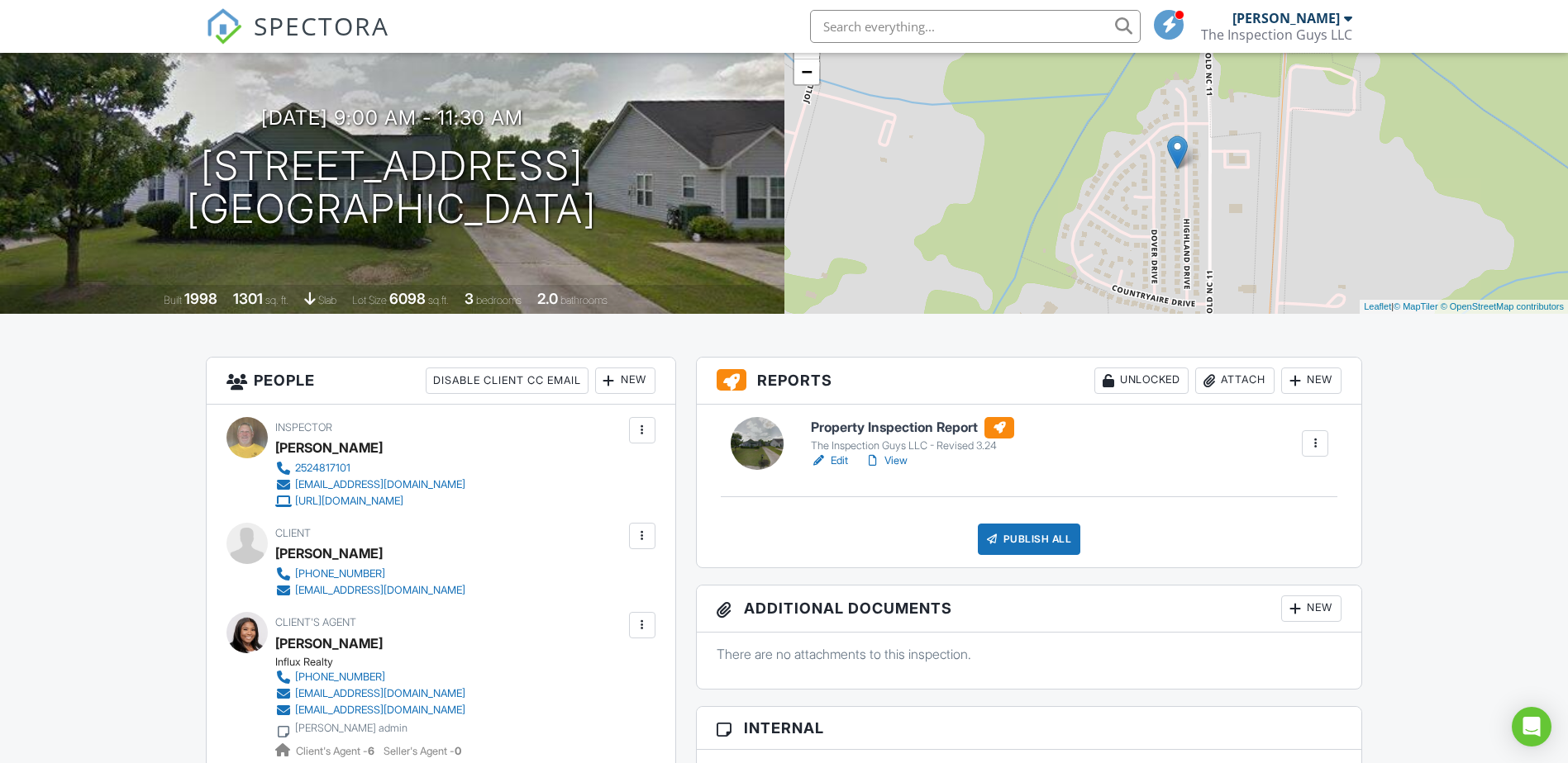
scroll to position [165, 0]
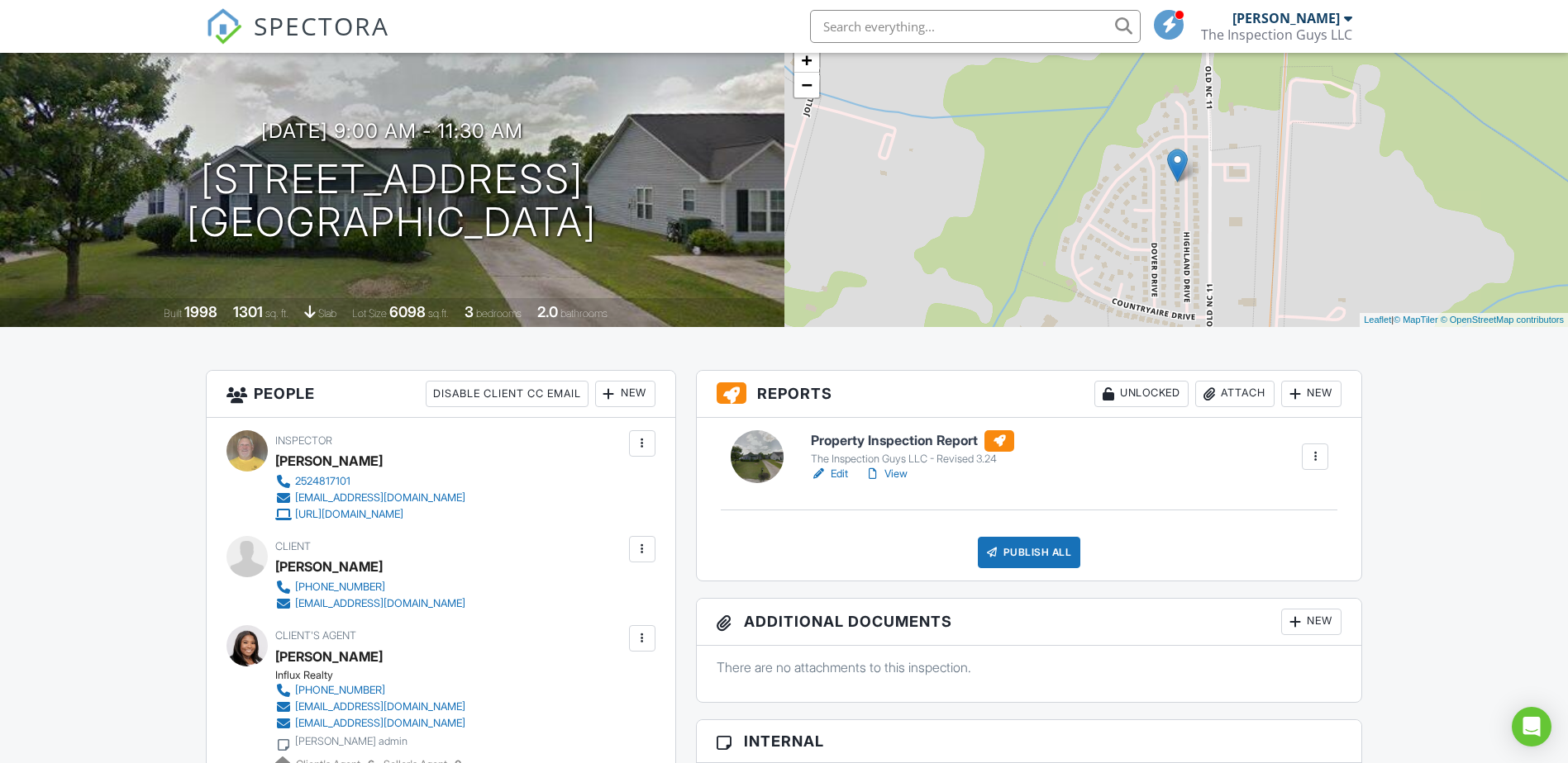
click at [839, 470] on link "Edit" at bounding box center [828, 473] width 37 height 16
